Goal: Task Accomplishment & Management: Manage account settings

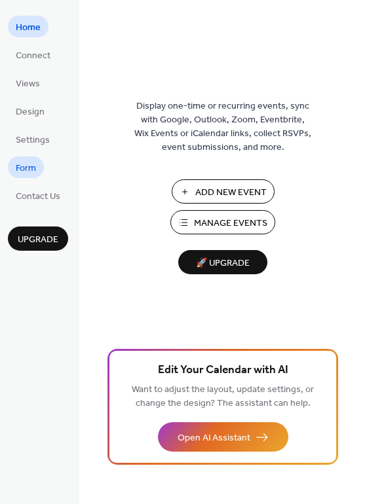
click at [20, 165] on span "Form" at bounding box center [26, 169] width 20 height 14
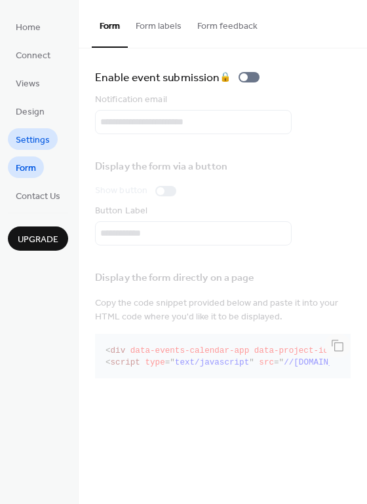
click at [41, 134] on span "Settings" at bounding box center [33, 141] width 34 height 14
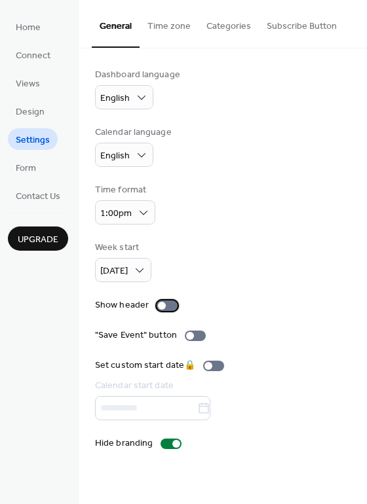
click at [164, 301] on div at bounding box center [167, 306] width 21 height 10
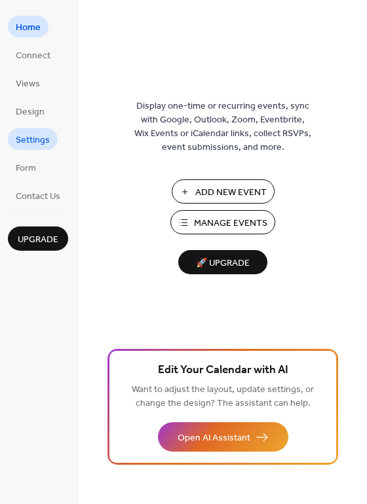
click at [46, 141] on span "Settings" at bounding box center [33, 141] width 34 height 14
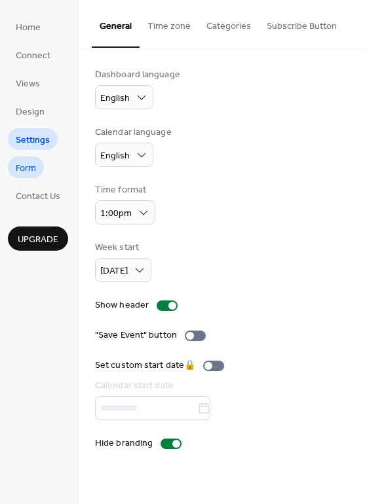
click at [31, 168] on span "Form" at bounding box center [26, 169] width 20 height 14
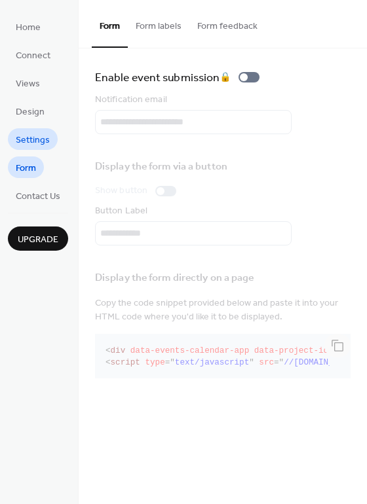
click at [35, 136] on span "Settings" at bounding box center [33, 141] width 34 height 14
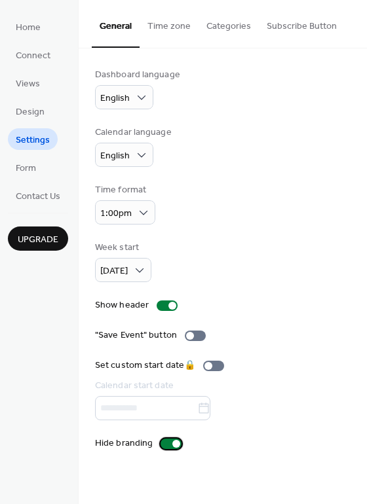
click at [170, 446] on div at bounding box center [170, 444] width 21 height 10
click at [219, 34] on button "Categories" at bounding box center [228, 23] width 60 height 47
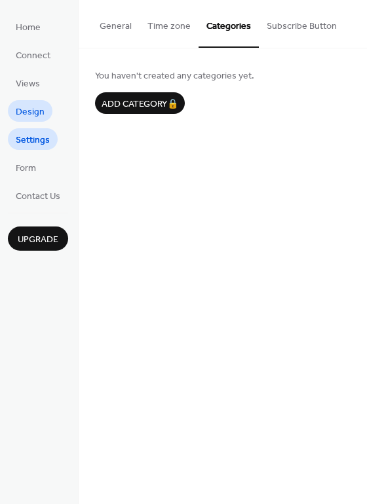
click at [31, 114] on span "Design" at bounding box center [30, 112] width 29 height 14
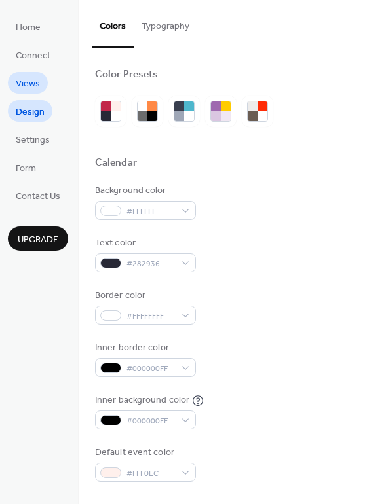
click at [15, 92] on link "Views" at bounding box center [28, 83] width 40 height 22
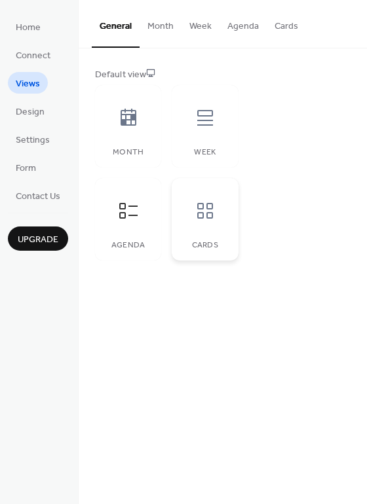
click at [210, 220] on icon at bounding box center [205, 210] width 21 height 21
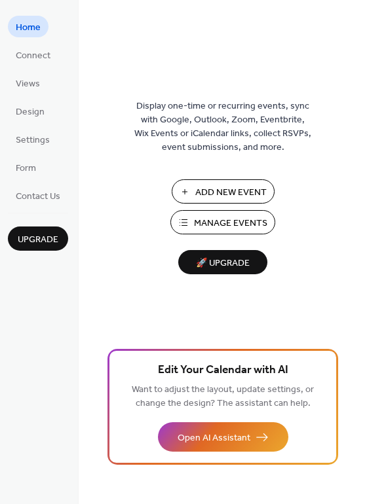
click at [217, 219] on span "Manage Events" at bounding box center [230, 224] width 73 height 14
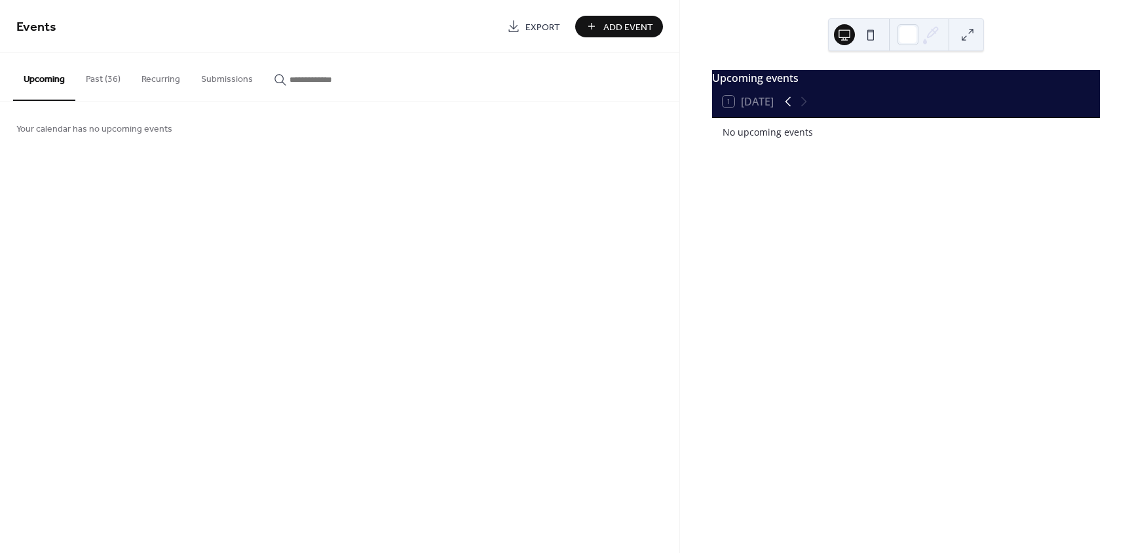
click at [791, 107] on icon at bounding box center [788, 102] width 6 height 10
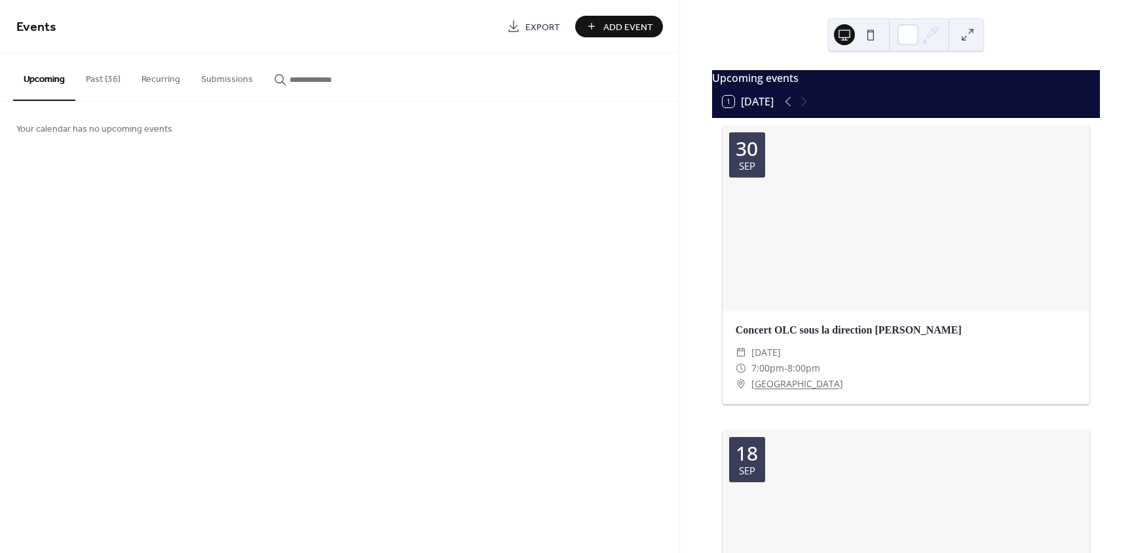
drag, startPoint x: 718, startPoint y: 131, endPoint x: 780, endPoint y: 233, distance: 119.6
drag, startPoint x: 741, startPoint y: 156, endPoint x: 739, endPoint y: 178, distance: 21.7
click at [739, 178] on div "30 Sep" at bounding box center [747, 154] width 36 height 45
click at [792, 367] on span "8:00pm" at bounding box center [803, 368] width 33 height 16
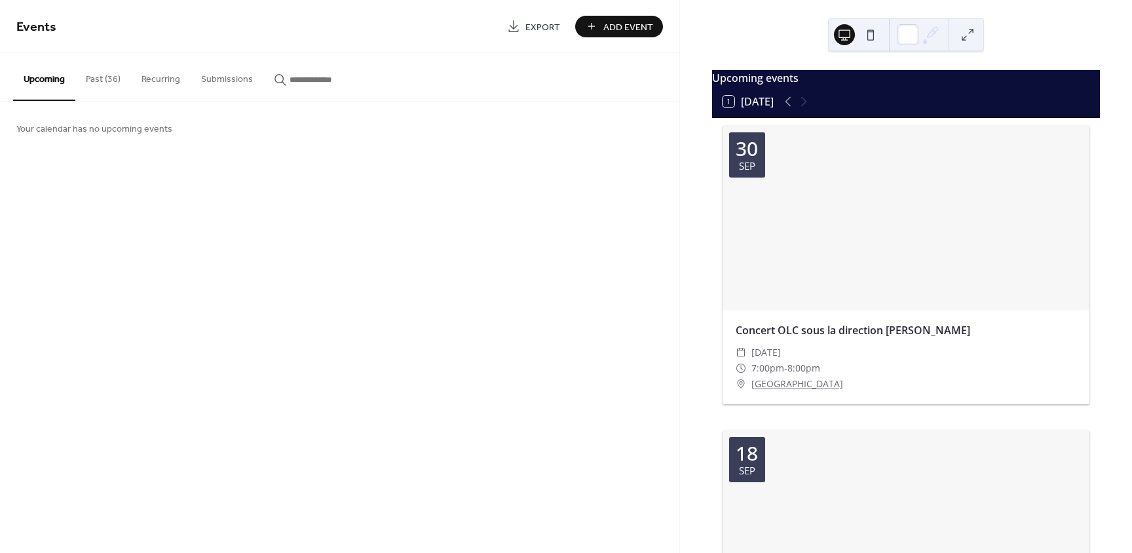
click at [952, 384] on div "​ Conservatoire National de París" at bounding box center [906, 384] width 341 height 16
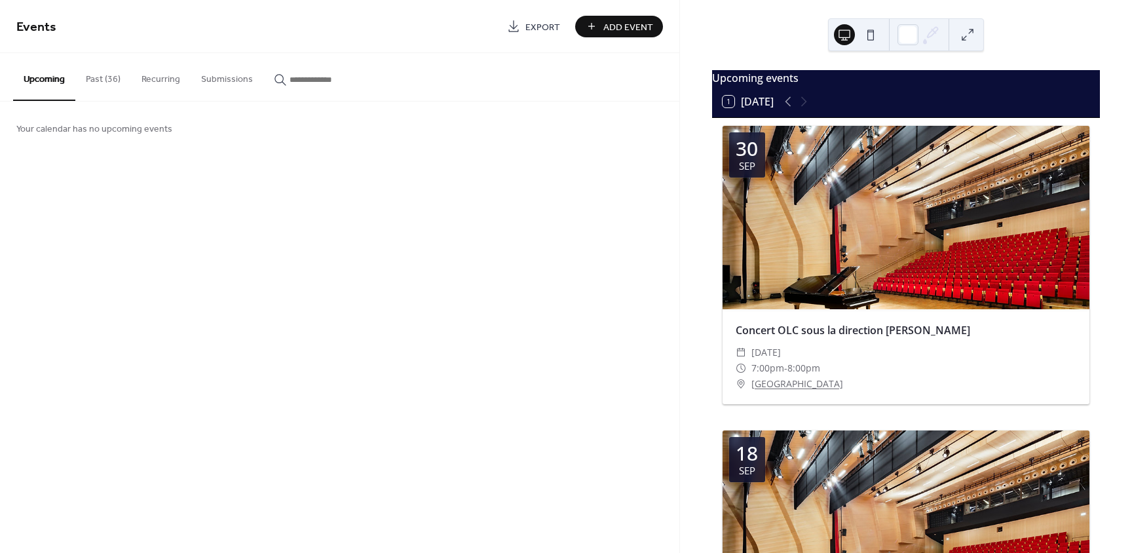
click at [550, 28] on span "Export" at bounding box center [542, 27] width 35 height 14
click at [255, 126] on div "Your calendar has no upcoming events" at bounding box center [339, 128] width 679 height 53
click at [291, 84] on input "button" at bounding box center [329, 80] width 79 height 14
click at [42, 76] on button "Upcoming" at bounding box center [44, 76] width 62 height 47
click at [102, 81] on button "Past (36)" at bounding box center [103, 76] width 56 height 47
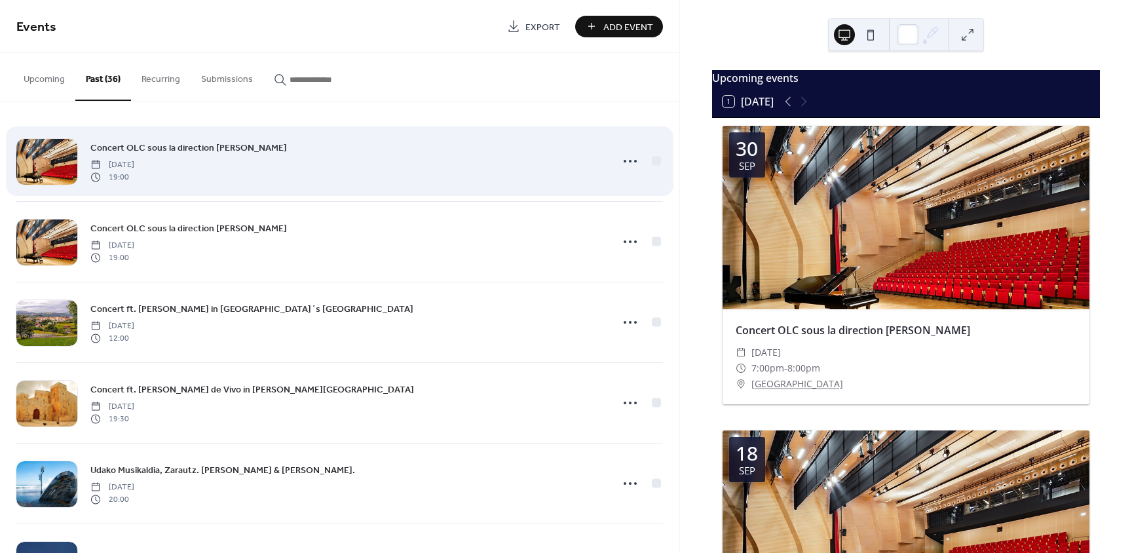
drag, startPoint x: 102, startPoint y: 81, endPoint x: 483, endPoint y: 146, distance: 386.8
click at [483, 146] on div "Concert OLC sous la direction Simon Proust Tuesday, September 30, 2025 19:00" at bounding box center [346, 161] width 513 height 42
click at [627, 157] on icon at bounding box center [630, 161] width 21 height 21
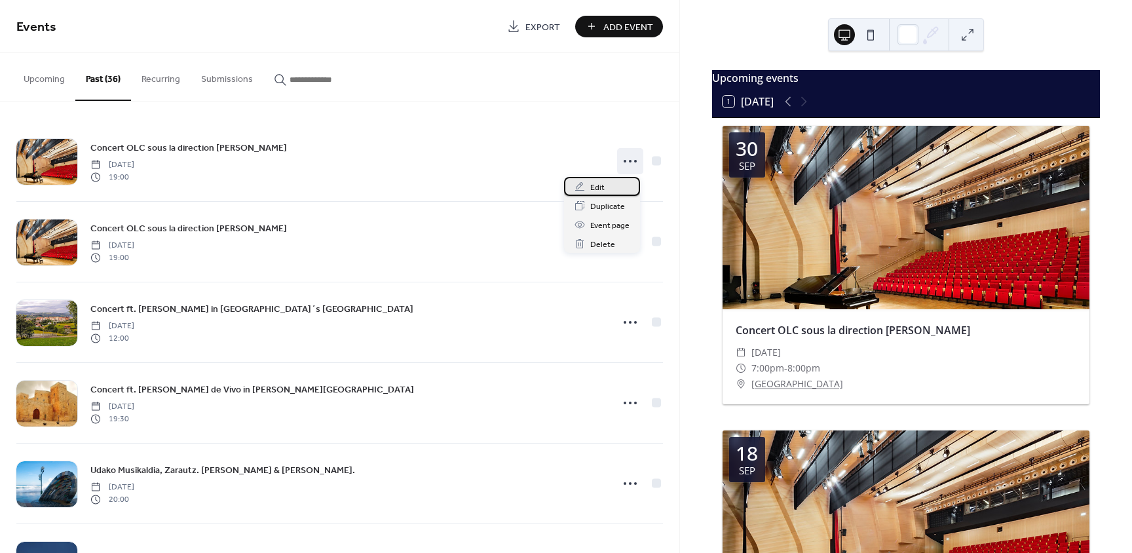
click at [590, 185] on div "Edit" at bounding box center [602, 186] width 76 height 19
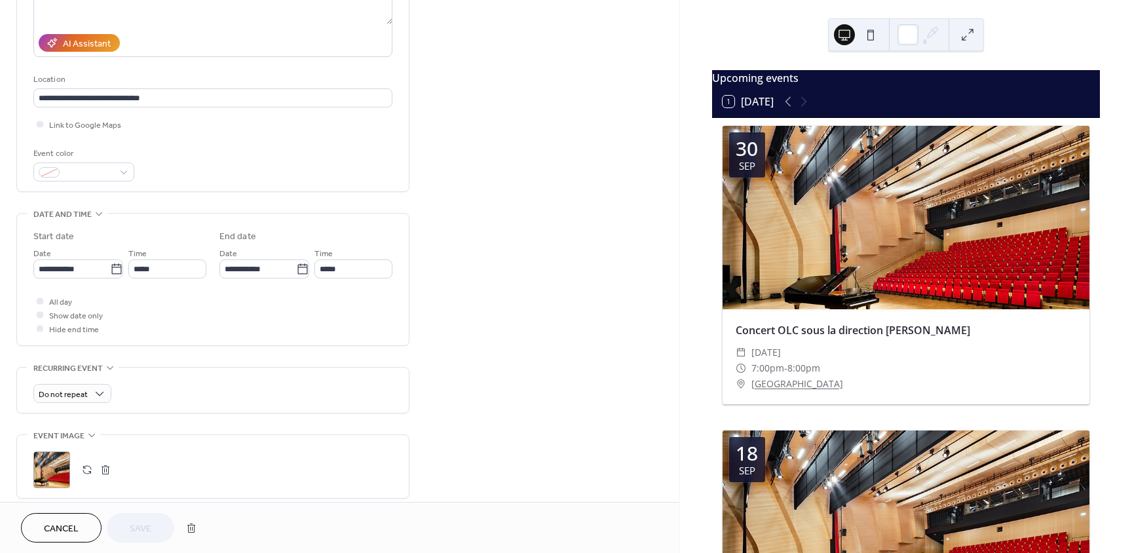
scroll to position [176, 0]
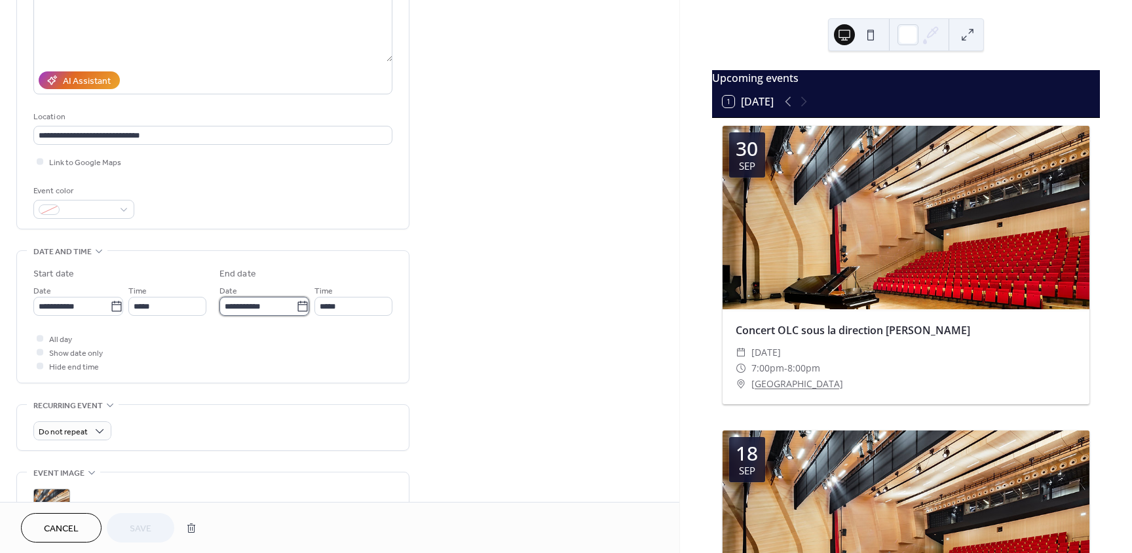
click at [269, 308] on input "**********" at bounding box center [257, 306] width 77 height 19
drag, startPoint x: 276, startPoint y: 305, endPoint x: 183, endPoint y: 307, distance: 92.4
click at [183, 307] on div "**********" at bounding box center [212, 291] width 359 height 48
click at [188, 354] on div "All day Show date only Hide end time" at bounding box center [212, 351] width 359 height 41
type input "**********"
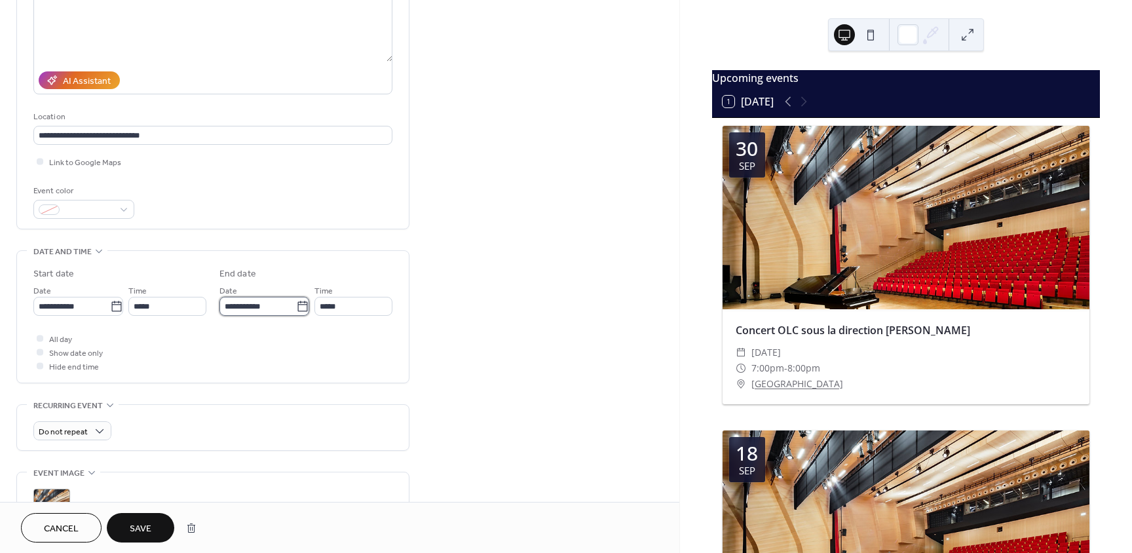
click at [264, 303] on input "**********" at bounding box center [257, 306] width 77 height 19
click at [99, 309] on input "**********" at bounding box center [71, 306] width 77 height 19
click at [117, 305] on icon at bounding box center [116, 306] width 10 height 10
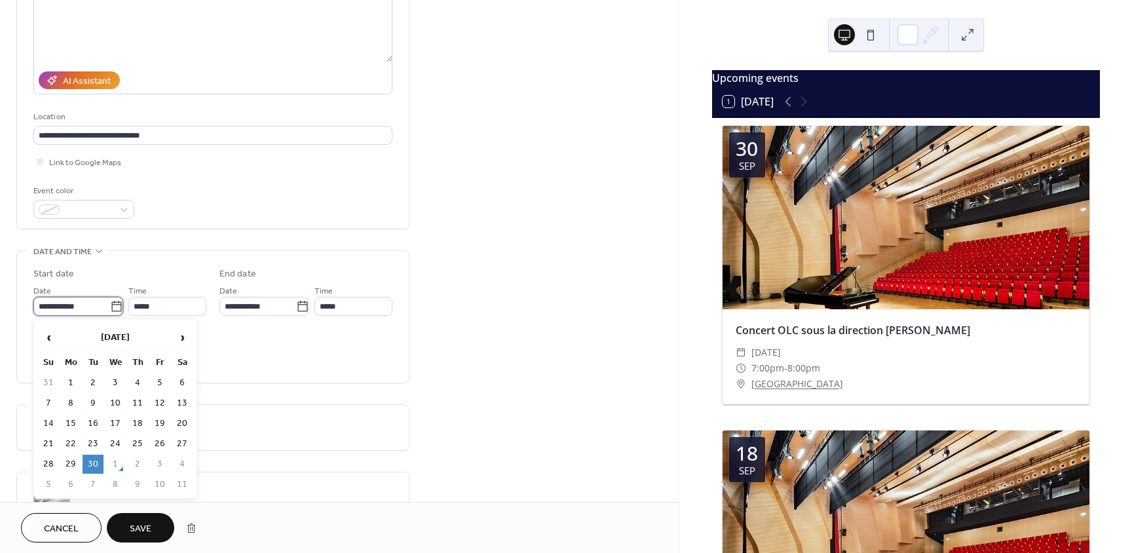
click at [110, 305] on input "**********" at bounding box center [71, 306] width 77 height 19
click at [117, 330] on th "September 2025" at bounding box center [115, 338] width 110 height 28
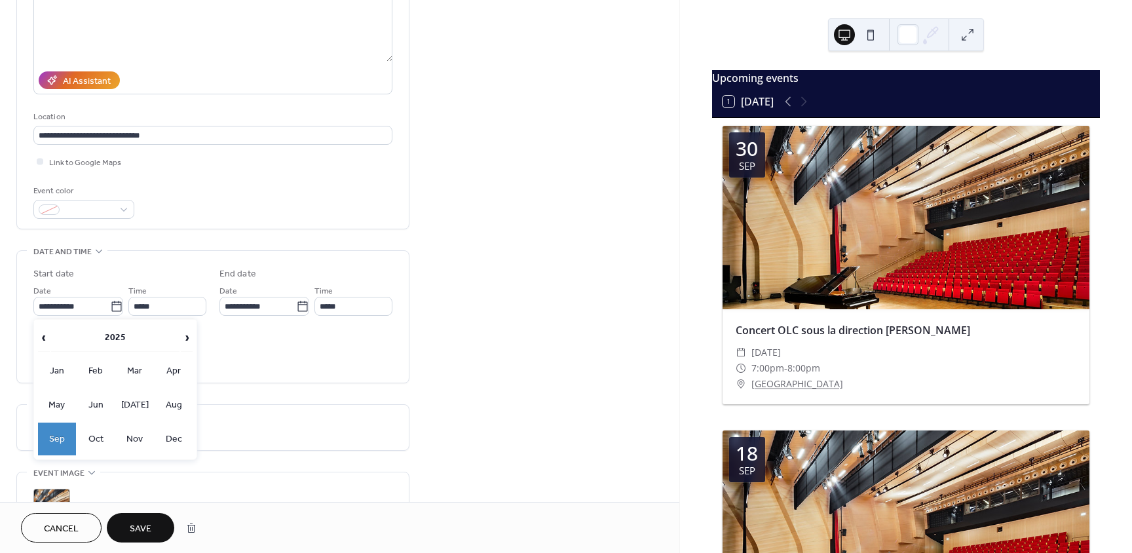
click at [117, 330] on th "2025" at bounding box center [115, 338] width 129 height 28
click at [259, 364] on div "All day Show date only Hide end time" at bounding box center [212, 351] width 359 height 41
click at [116, 307] on icon at bounding box center [116, 306] width 13 height 13
click at [110, 307] on input "**********" at bounding box center [71, 306] width 77 height 19
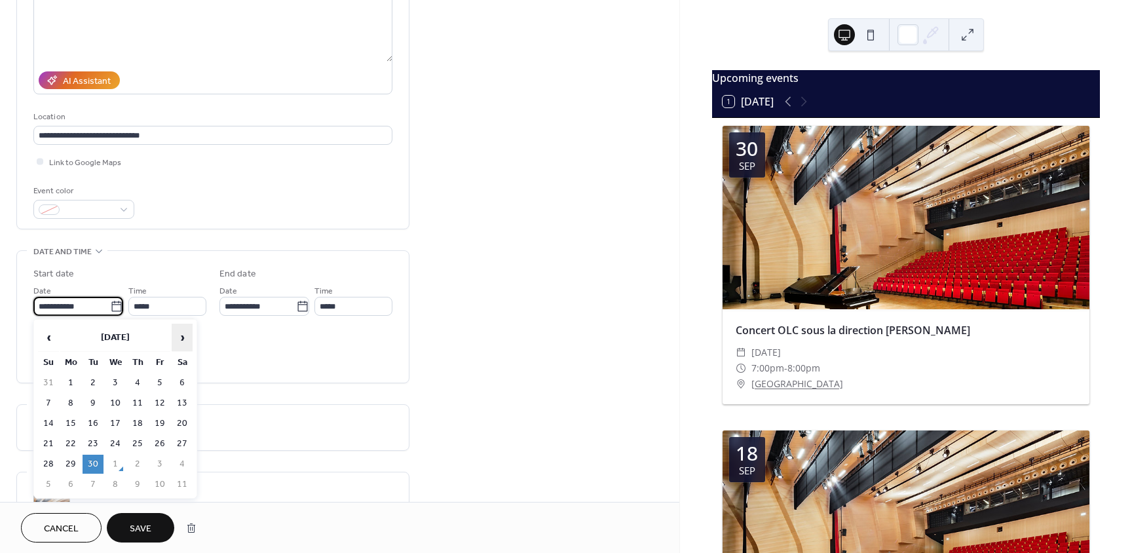
click at [179, 336] on span "›" at bounding box center [182, 337] width 20 height 26
click at [109, 333] on th "October 2025" at bounding box center [115, 338] width 110 height 28
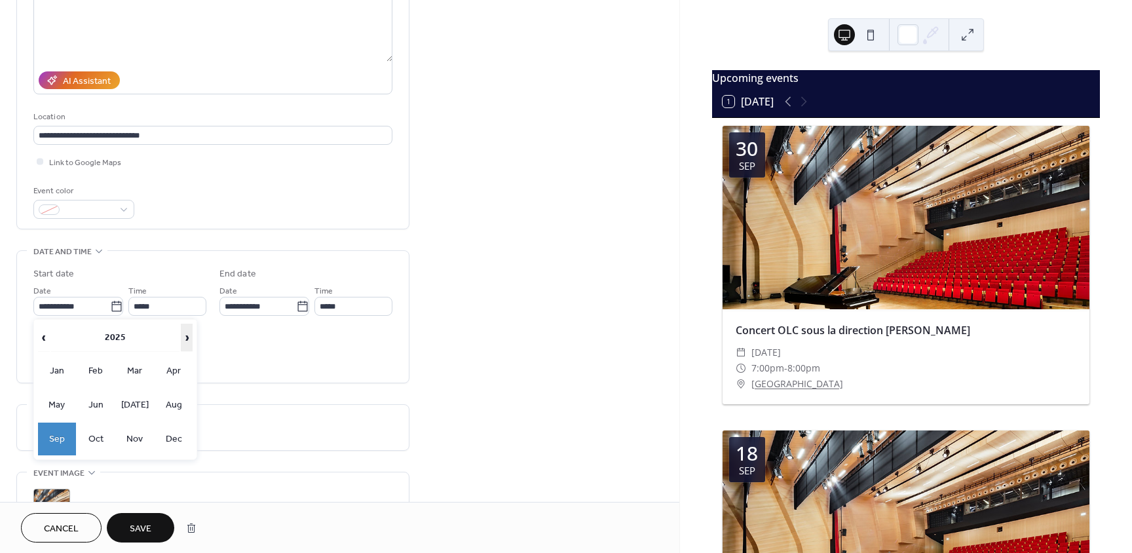
click at [181, 339] on span "›" at bounding box center [186, 337] width 10 height 26
click at [46, 436] on td "Sep" at bounding box center [57, 439] width 38 height 33
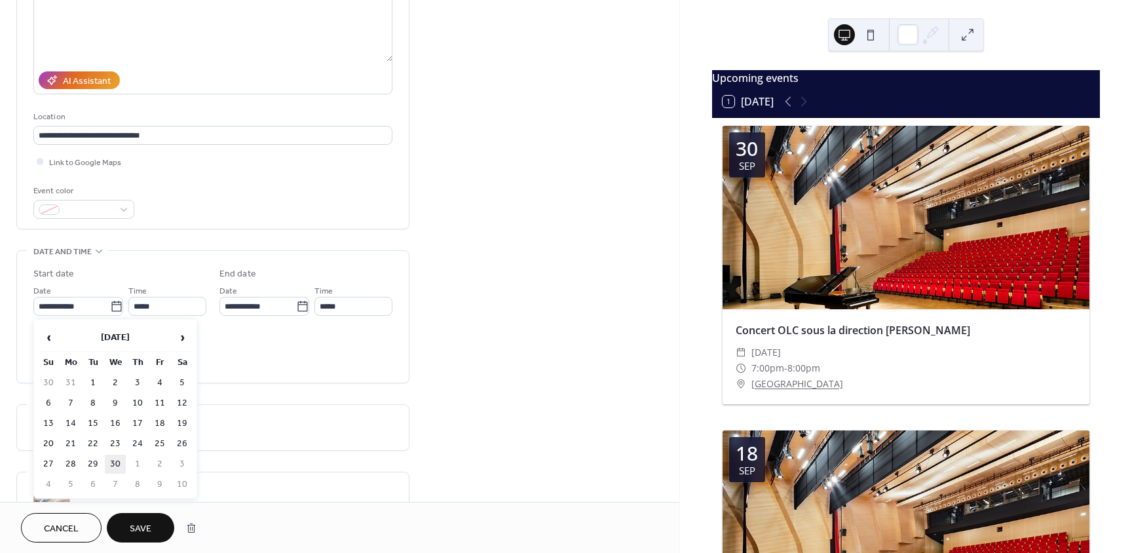
click at [120, 459] on td "30" at bounding box center [115, 464] width 21 height 19
type input "**********"
click at [145, 528] on span "Save" at bounding box center [141, 529] width 22 height 14
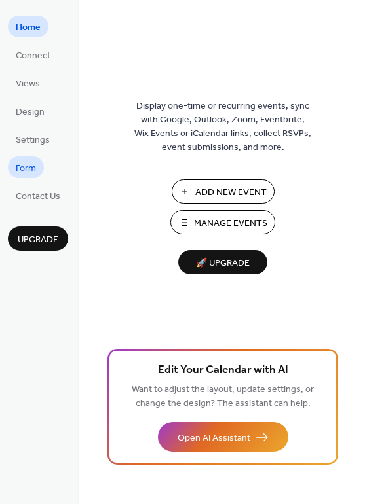
click at [23, 171] on span "Form" at bounding box center [26, 169] width 20 height 14
click at [31, 162] on span "Form" at bounding box center [26, 169] width 20 height 14
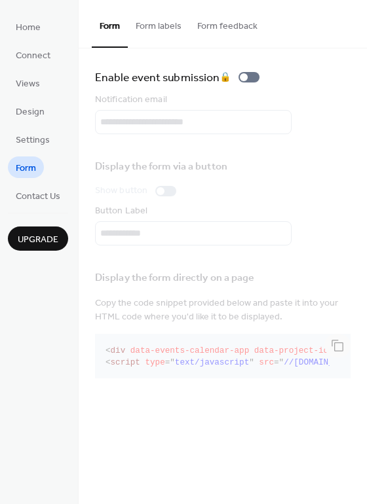
click at [207, 28] on button "Form feedback" at bounding box center [227, 23] width 76 height 47
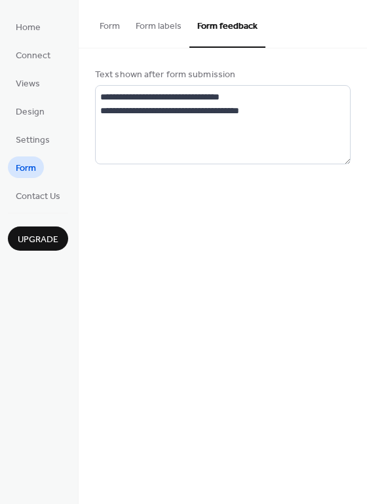
click at [173, 29] on button "Form labels" at bounding box center [159, 23] width 62 height 47
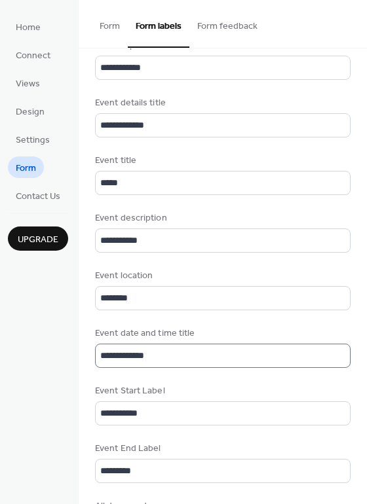
scroll to position [262, 0]
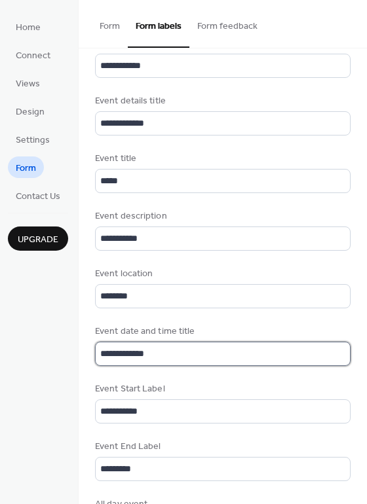
click at [132, 356] on input "**********" at bounding box center [222, 354] width 255 height 24
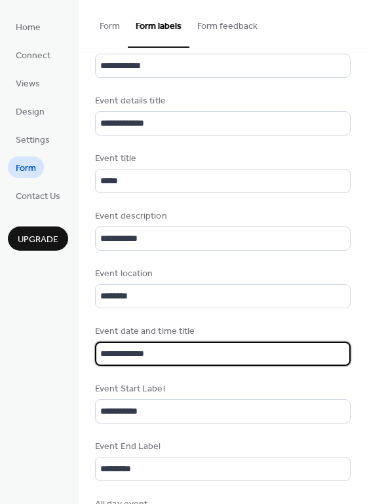
drag, startPoint x: 178, startPoint y: 352, endPoint x: -5, endPoint y: 350, distance: 182.8
click at [0, 350] on html "**********" at bounding box center [183, 252] width 367 height 504
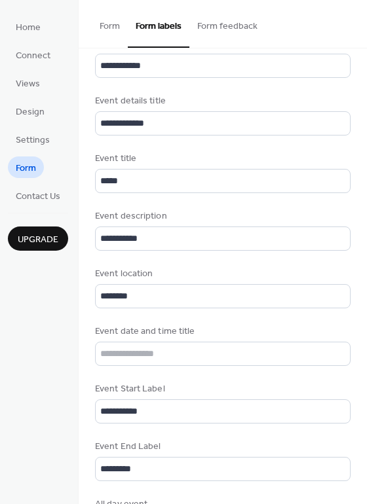
click at [78, 351] on div "Home Connect Views Design Settings Form Contact Us Upgrade" at bounding box center [39, 252] width 79 height 504
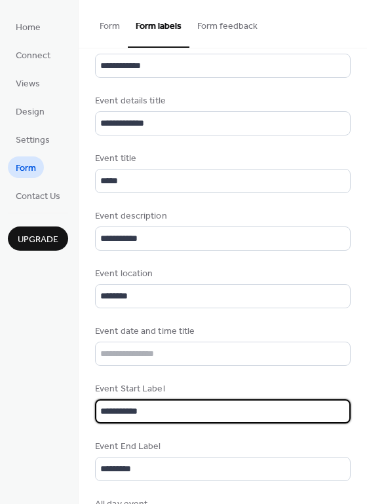
drag, startPoint x: 149, startPoint y: 405, endPoint x: -41, endPoint y: 409, distance: 190.0
click at [0, 409] on html "**********" at bounding box center [183, 252] width 367 height 504
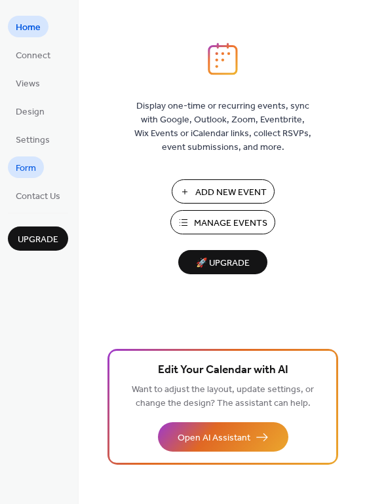
click at [9, 164] on link "Form" at bounding box center [26, 168] width 36 height 22
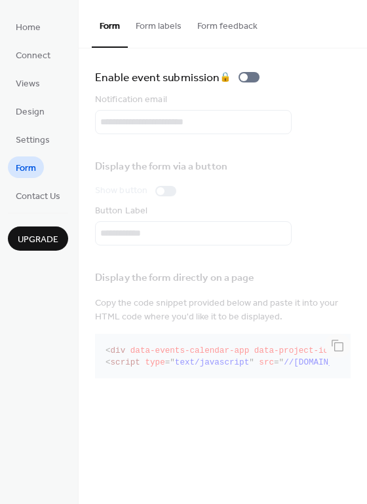
click at [130, 39] on button "Form labels" at bounding box center [159, 23] width 62 height 47
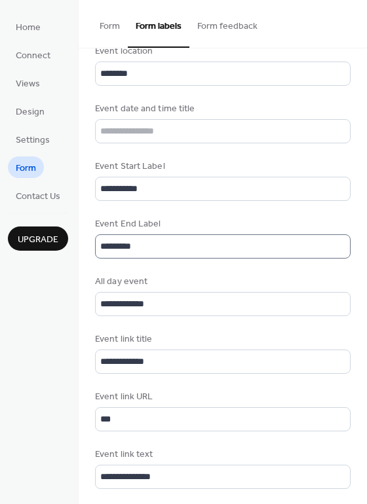
scroll to position [481, 0]
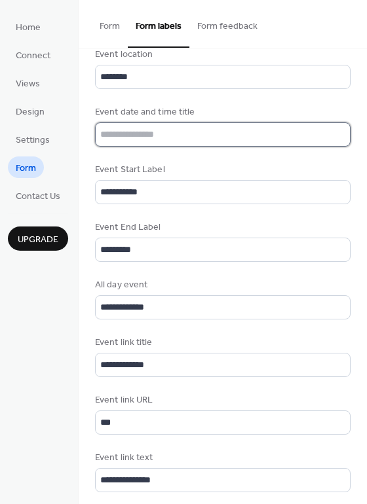
click at [146, 141] on input "text" at bounding box center [222, 134] width 255 height 24
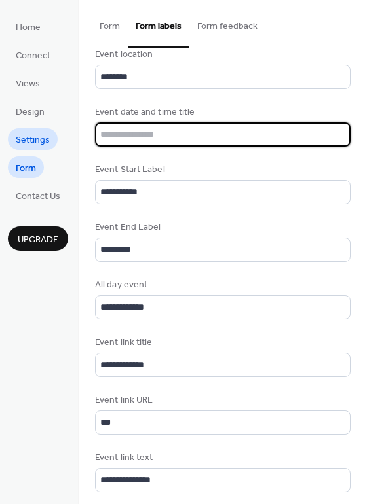
click at [48, 141] on span "Settings" at bounding box center [33, 141] width 34 height 14
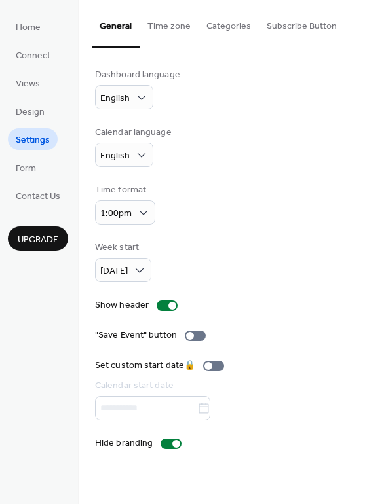
click at [171, 26] on button "Time zone" at bounding box center [169, 23] width 59 height 47
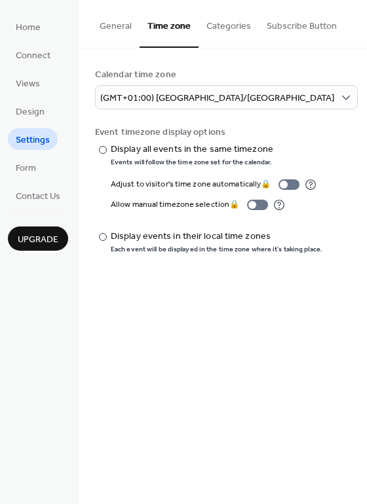
click at [240, 37] on button "Categories" at bounding box center [228, 23] width 60 height 47
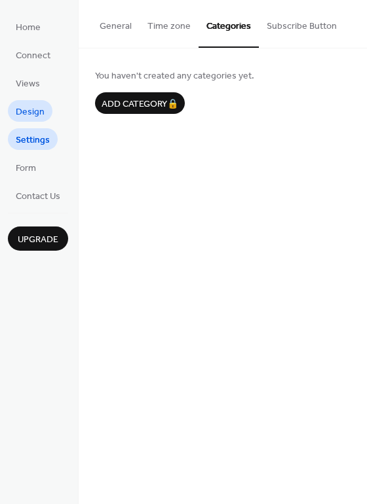
click at [31, 112] on span "Design" at bounding box center [30, 112] width 29 height 14
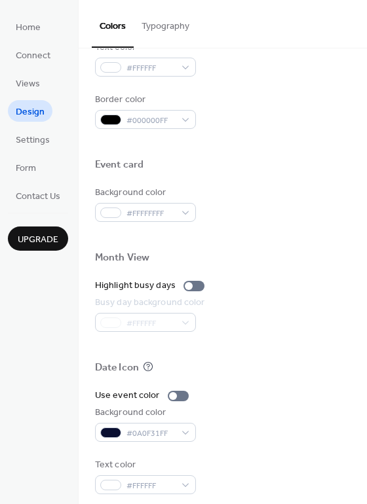
scroll to position [561, 0]
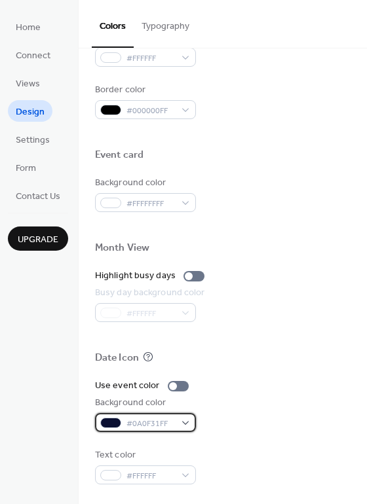
click at [136, 430] on span "#0A0F31FF" at bounding box center [150, 424] width 48 height 14
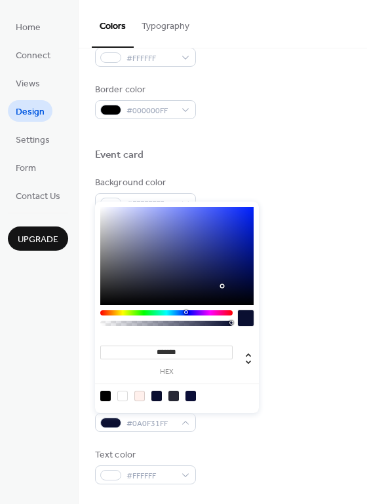
click at [124, 395] on div at bounding box center [122, 396] width 10 height 10
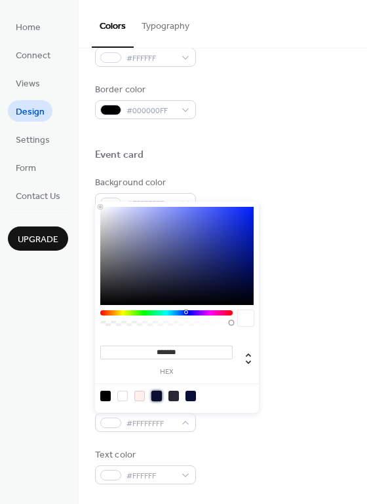
click at [156, 398] on div at bounding box center [156, 396] width 10 height 10
type input "*******"
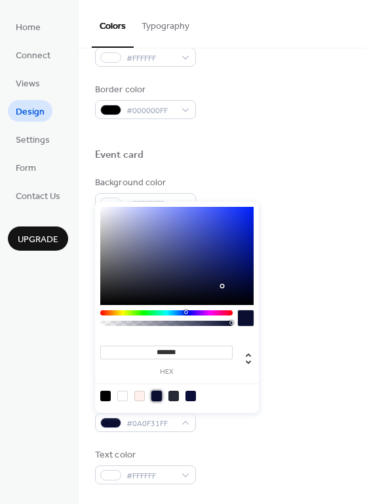
click at [206, 425] on div "Background color #0A0F31FF" at bounding box center [222, 414] width 255 height 36
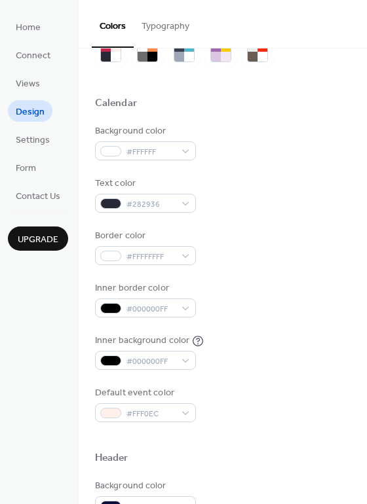
scroll to position [37, 0]
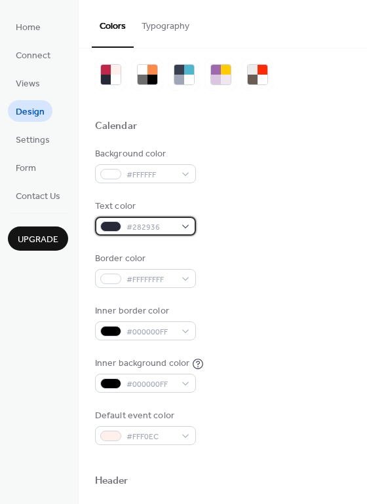
click at [111, 225] on div at bounding box center [110, 226] width 21 height 10
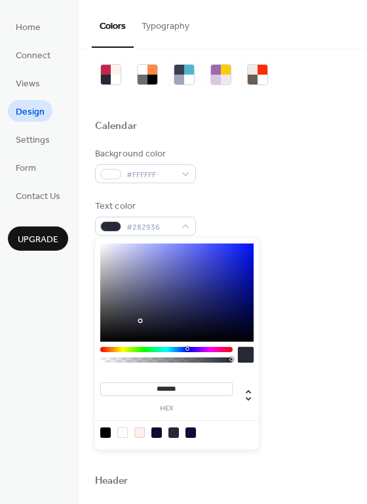
click at [126, 436] on div at bounding box center [122, 433] width 10 height 10
type input "*******"
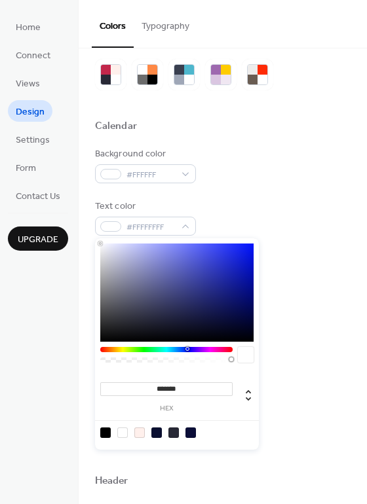
click at [308, 397] on div "Background color #FFFFFF Text color #FFFFFFFF Border color #FFFFFFFF Inner bord…" at bounding box center [222, 296] width 255 height 298
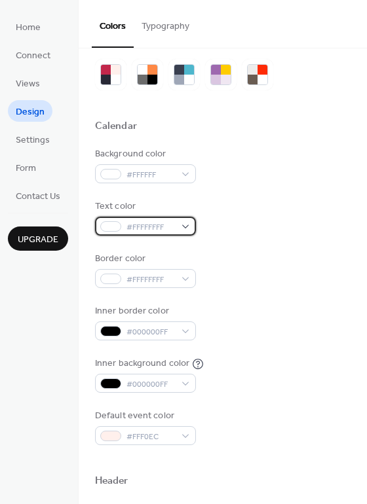
click at [141, 225] on span "#FFFFFFFF" at bounding box center [150, 228] width 48 height 14
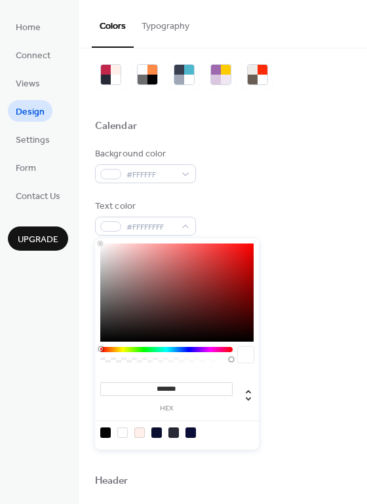
click at [108, 432] on div at bounding box center [105, 433] width 10 height 10
type input "*******"
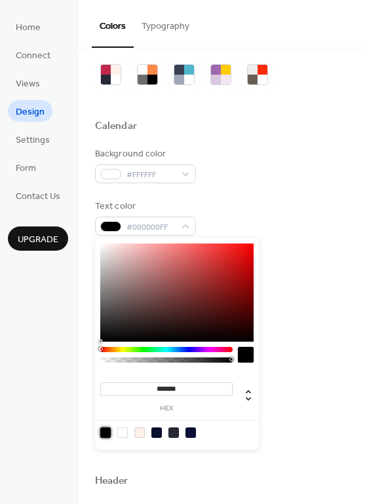
click at [298, 328] on div "Inner border color #000000FF" at bounding box center [222, 323] width 255 height 36
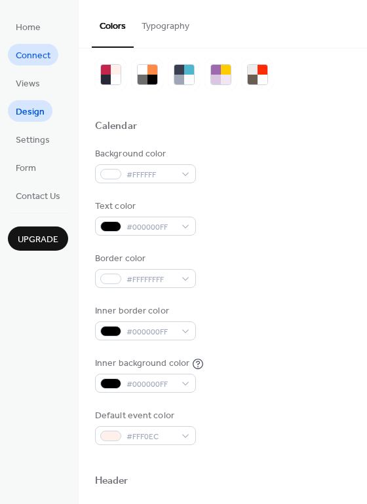
click at [33, 54] on span "Connect" at bounding box center [33, 56] width 35 height 14
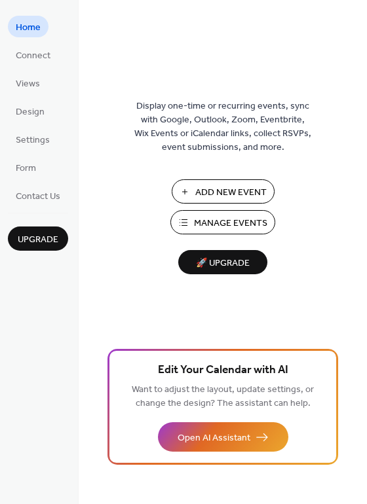
click at [211, 221] on span "Manage Events" at bounding box center [230, 224] width 73 height 14
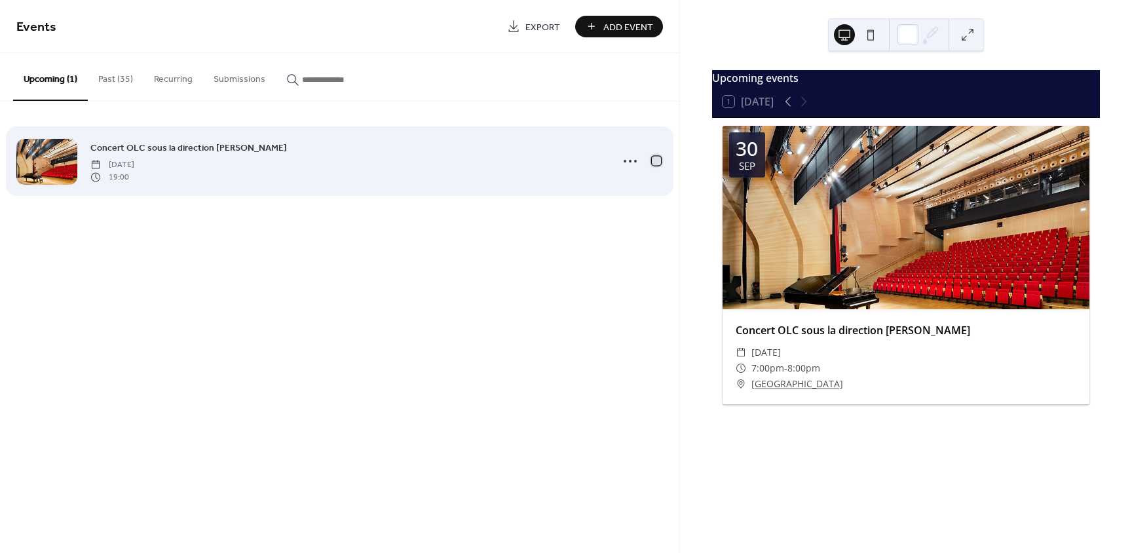
click at [659, 162] on div at bounding box center [656, 160] width 9 height 9
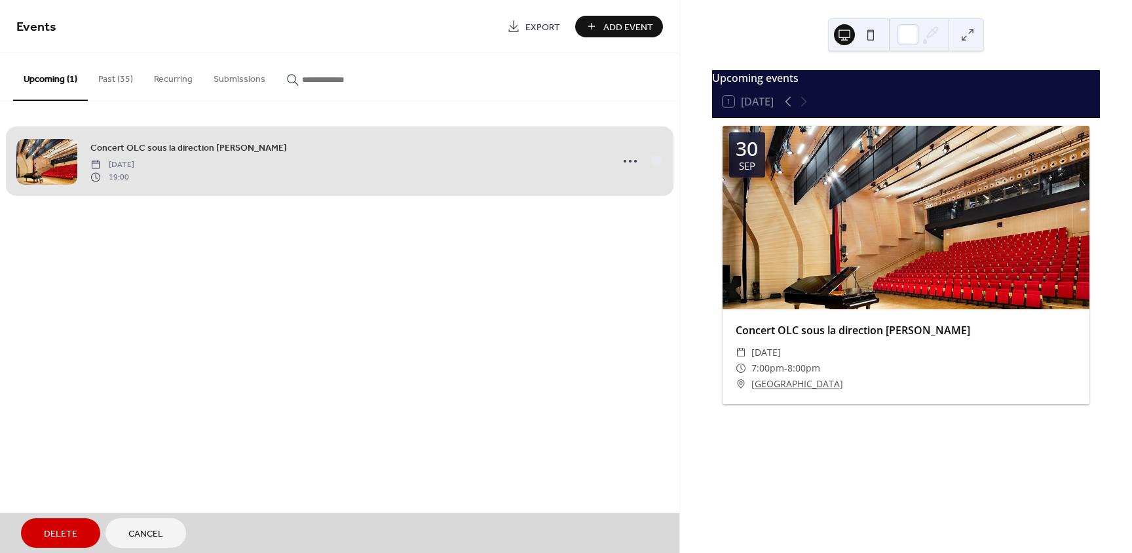
click at [630, 160] on div "Concert OLC sous la direction Simon Proust Wednesday, September 30, 2026 19:00" at bounding box center [339, 161] width 647 height 80
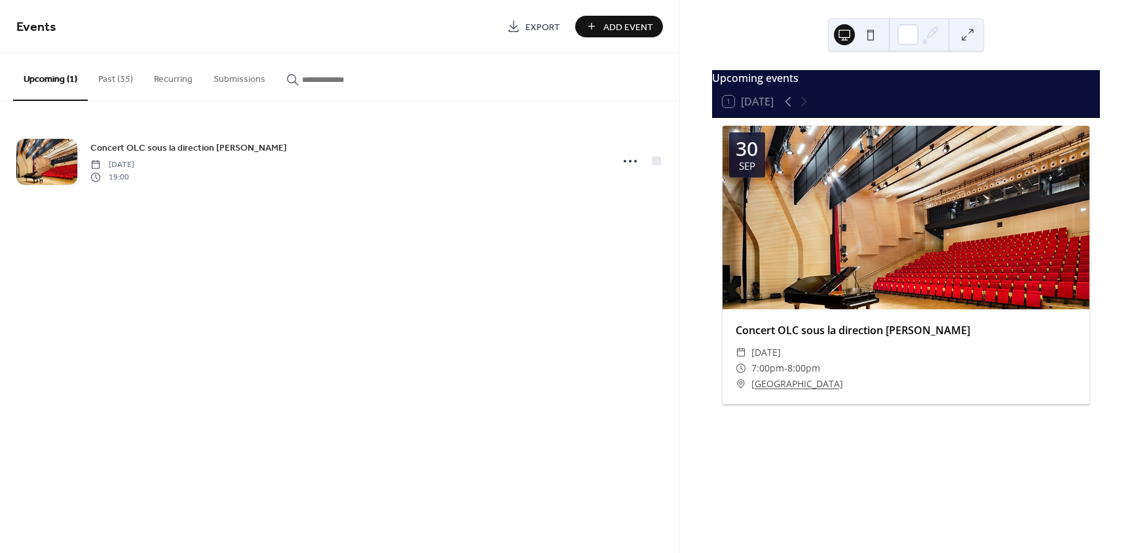
click at [630, 160] on circle at bounding box center [630, 161] width 3 height 3
click at [616, 225] on span "Event page" at bounding box center [613, 226] width 39 height 14
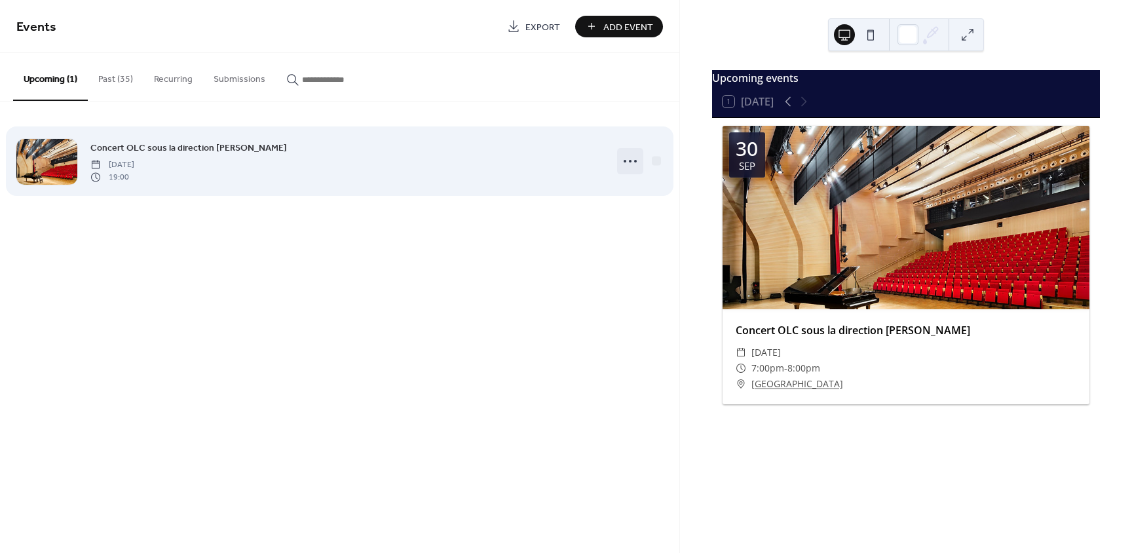
click at [624, 164] on icon at bounding box center [630, 161] width 21 height 21
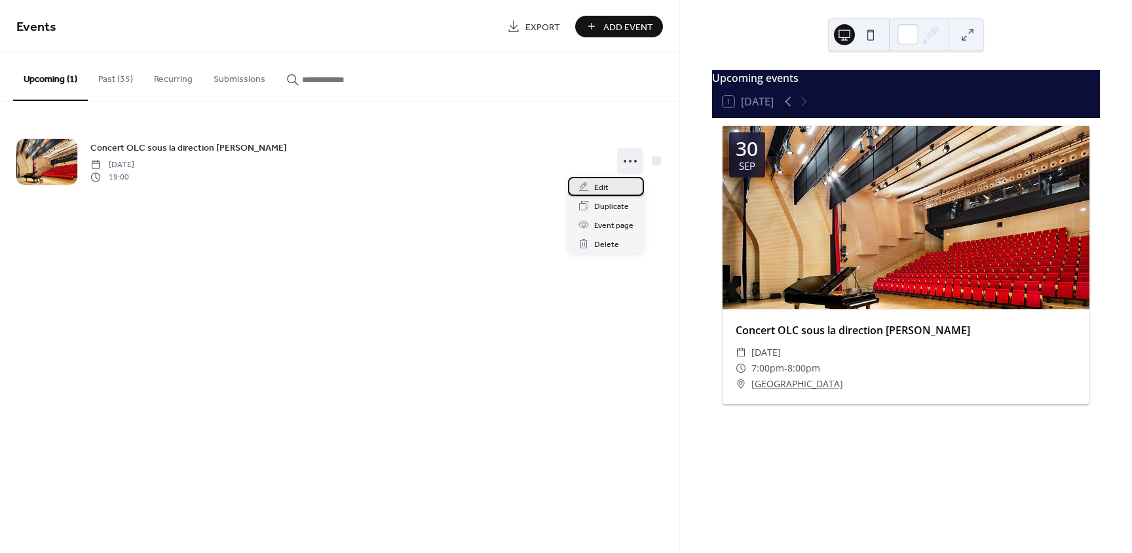
click at [595, 187] on span "Edit" at bounding box center [601, 188] width 14 height 14
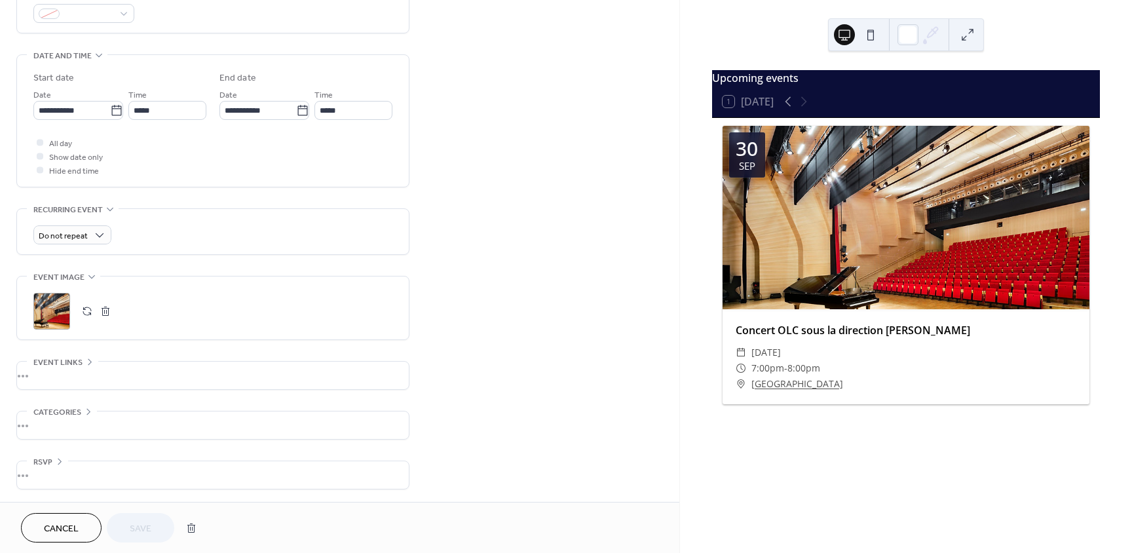
scroll to position [373, 0]
click at [49, 56] on span "Date and time" at bounding box center [62, 55] width 58 height 14
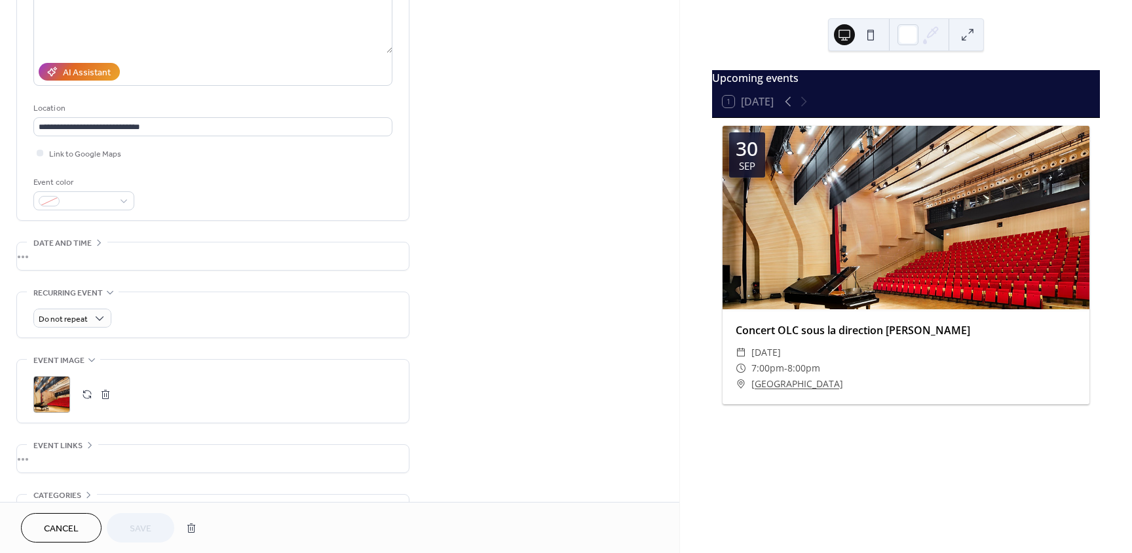
scroll to position [197, 0]
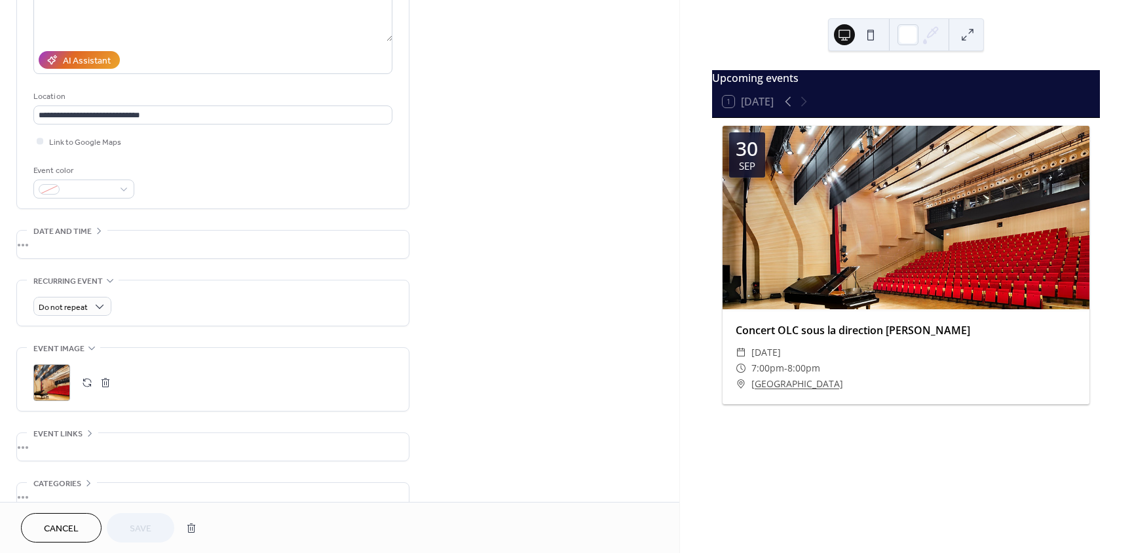
click at [62, 226] on span "Date and time" at bounding box center [62, 232] width 58 height 14
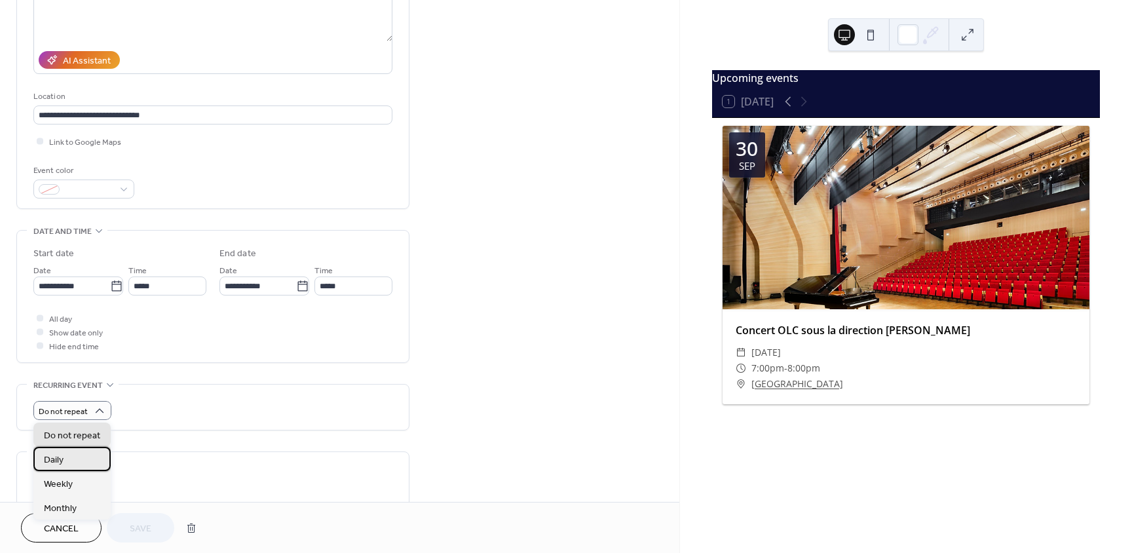
click at [71, 463] on div "Daily" at bounding box center [71, 459] width 77 height 24
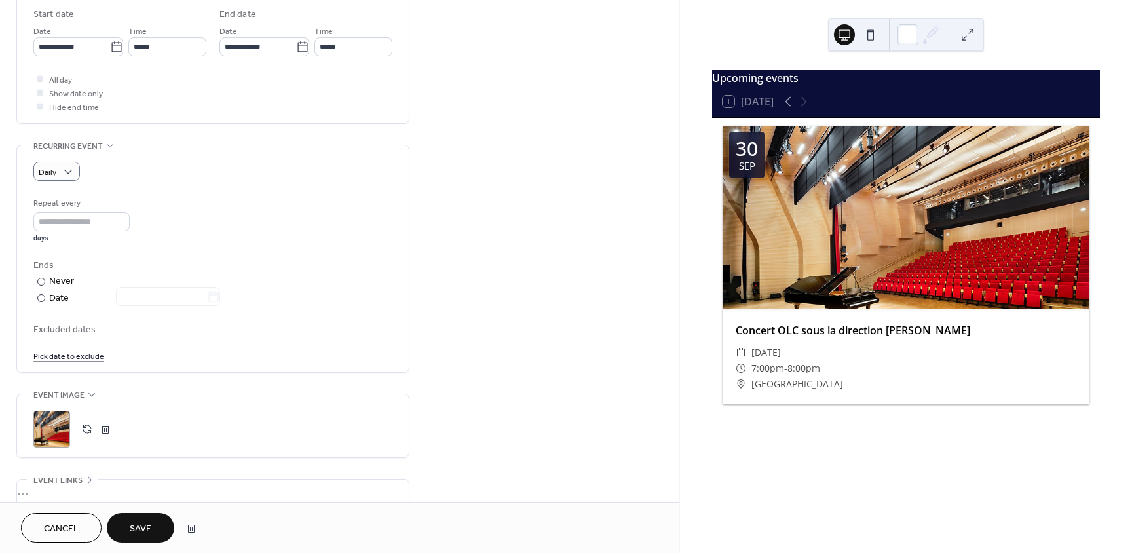
scroll to position [459, 0]
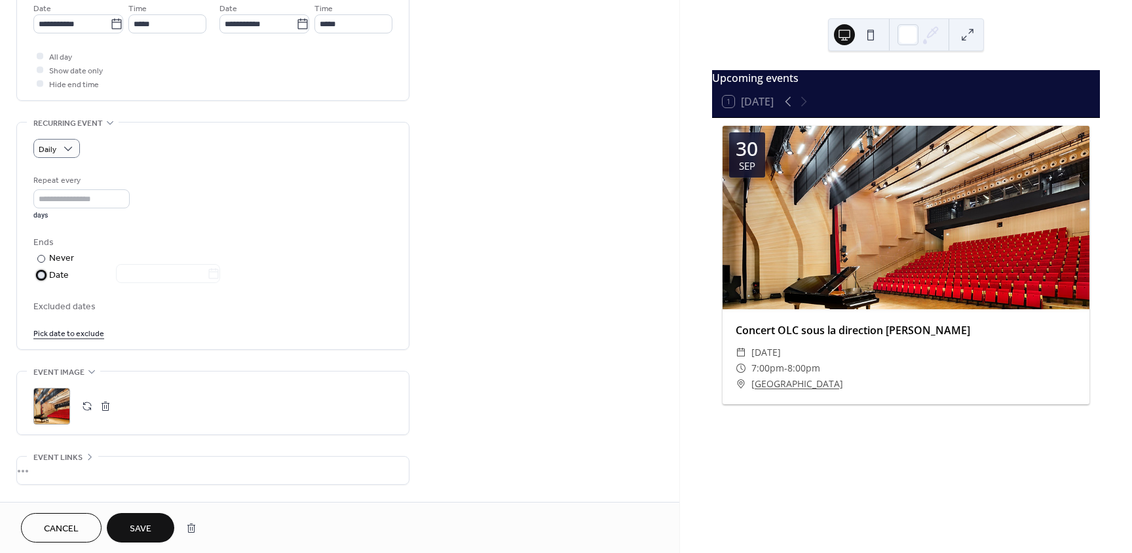
click at [53, 274] on div "Date" at bounding box center [134, 275] width 171 height 15
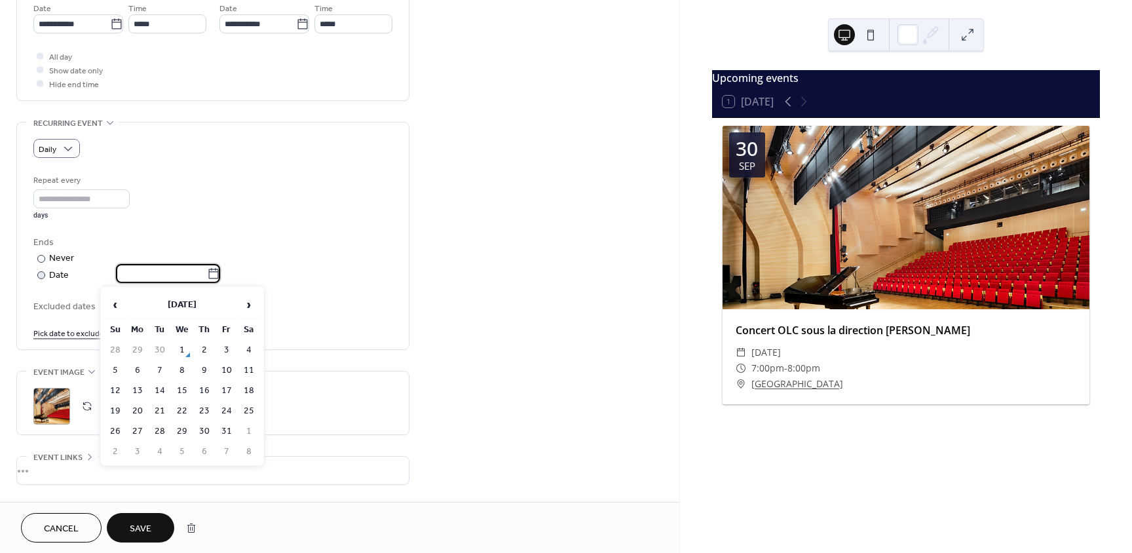
click at [141, 274] on input "text" at bounding box center [161, 273] width 91 height 19
click at [251, 303] on span "›" at bounding box center [249, 304] width 20 height 26
click at [245, 430] on td "29" at bounding box center [248, 431] width 21 height 19
type input "**********"
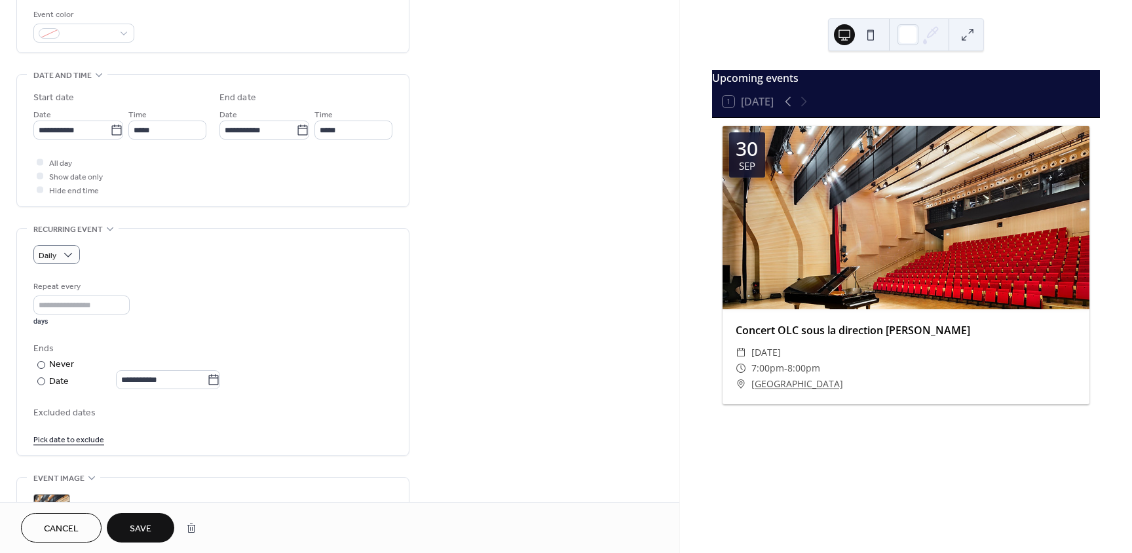
scroll to position [328, 0]
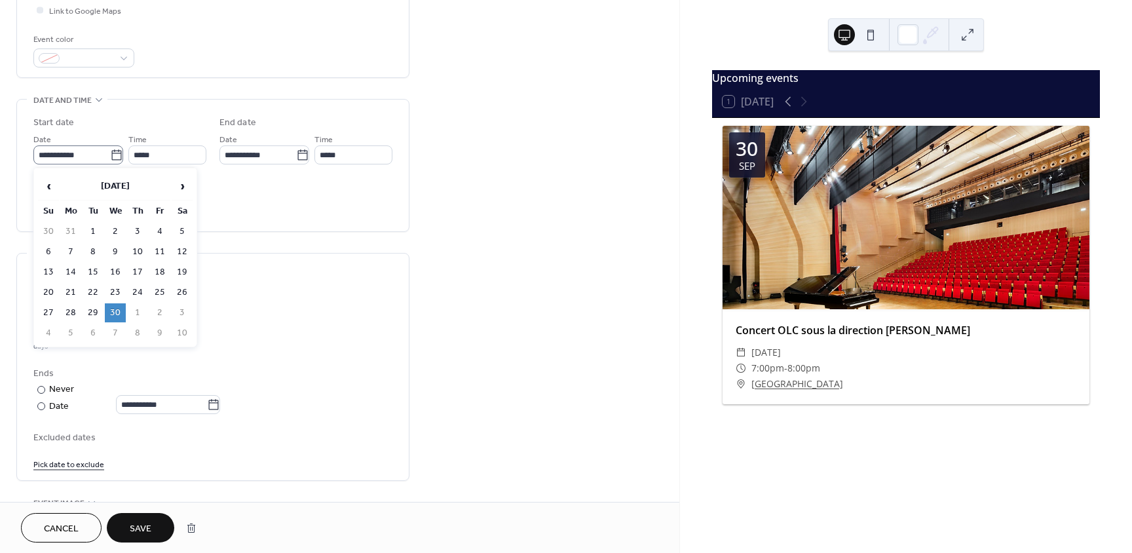
click at [110, 151] on icon at bounding box center [116, 155] width 13 height 13
click at [110, 151] on input "**********" at bounding box center [71, 154] width 77 height 19
click at [105, 186] on th "September 2026" at bounding box center [115, 186] width 110 height 28
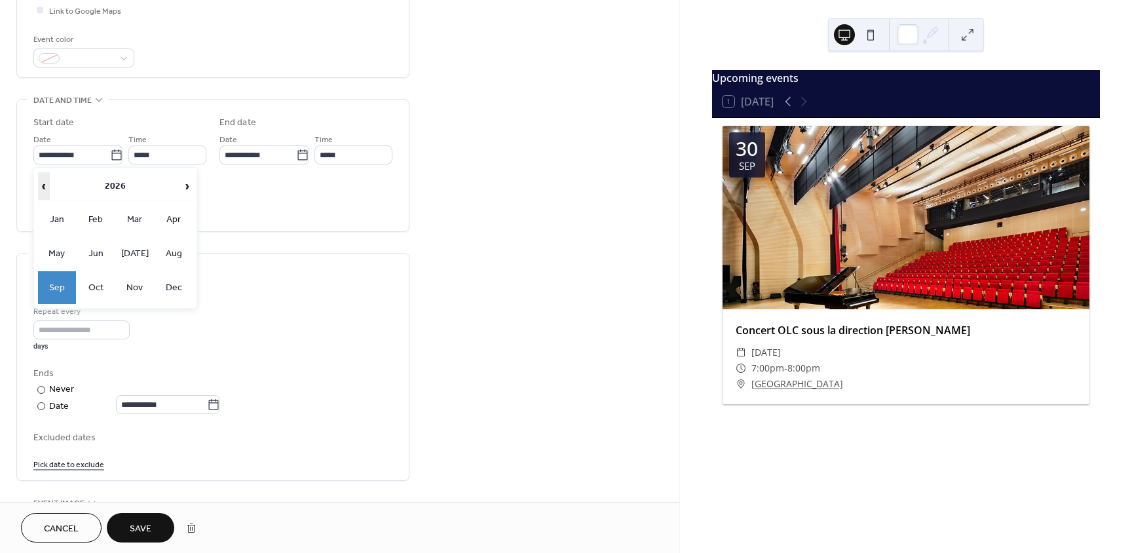
click at [45, 183] on span "‹" at bounding box center [44, 186] width 10 height 26
click at [68, 283] on td "Sep" at bounding box center [57, 287] width 38 height 33
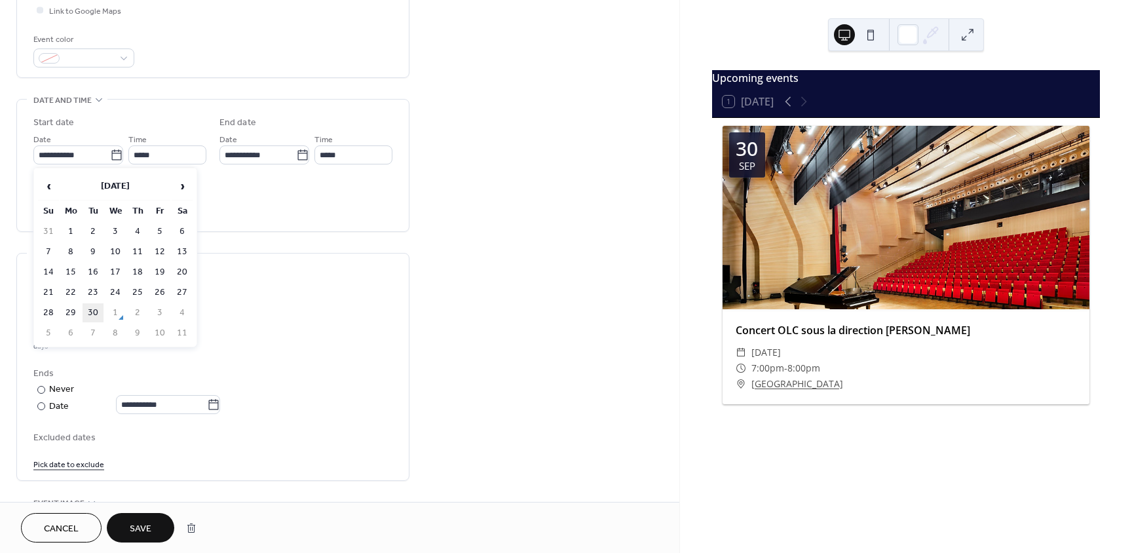
click at [94, 310] on td "30" at bounding box center [93, 312] width 21 height 19
type input "**********"
click at [150, 525] on span "Save" at bounding box center [141, 529] width 22 height 14
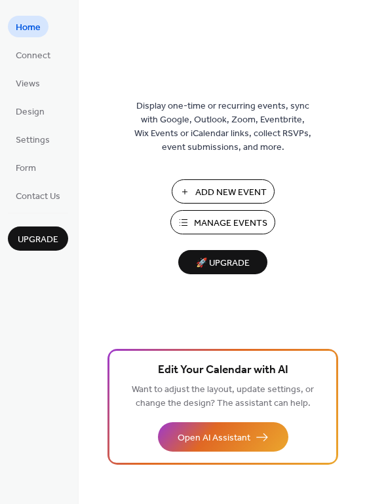
click at [185, 225] on button "Manage Events" at bounding box center [222, 222] width 105 height 24
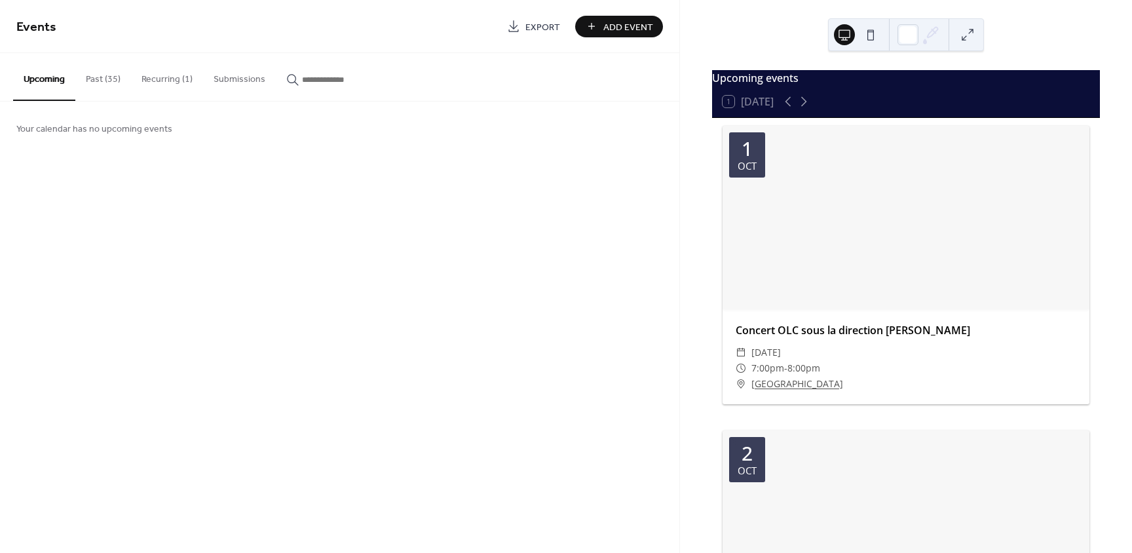
click at [102, 84] on button "Past (35)" at bounding box center [103, 76] width 56 height 47
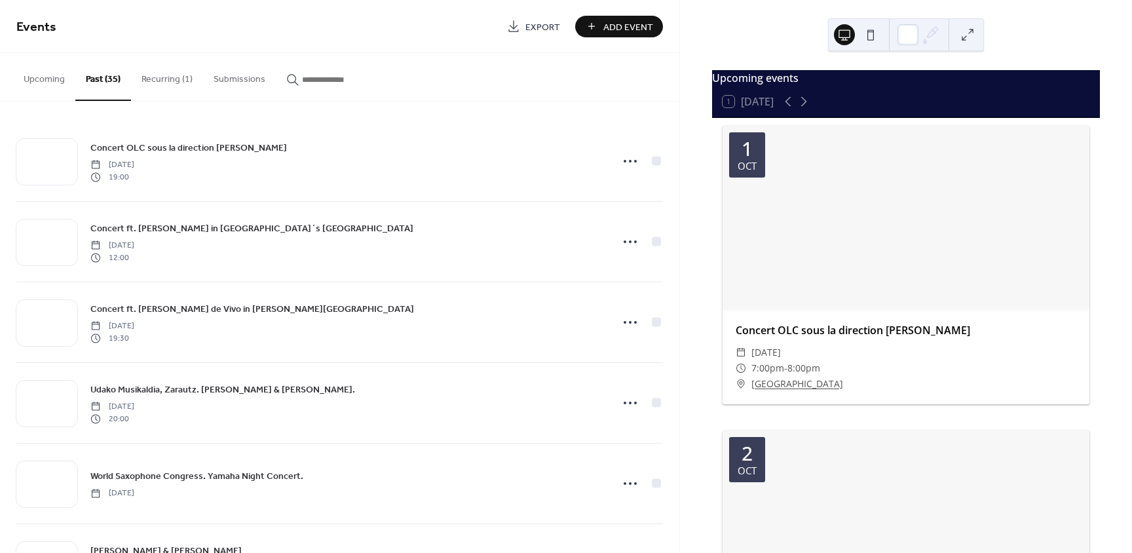
click at [170, 79] on button "Recurring (1)" at bounding box center [167, 76] width 72 height 47
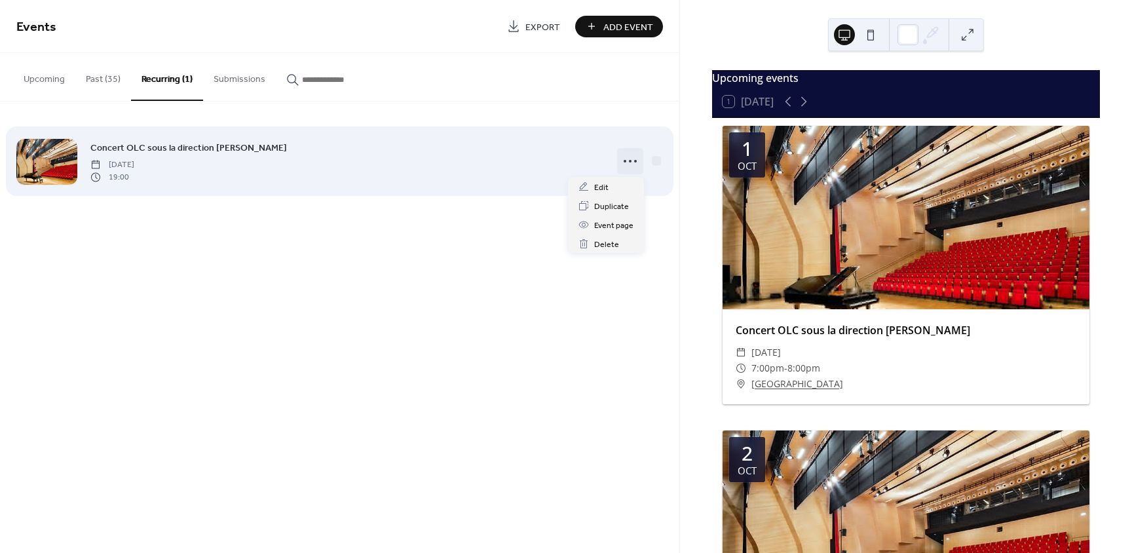
click at [628, 162] on icon at bounding box center [630, 161] width 21 height 21
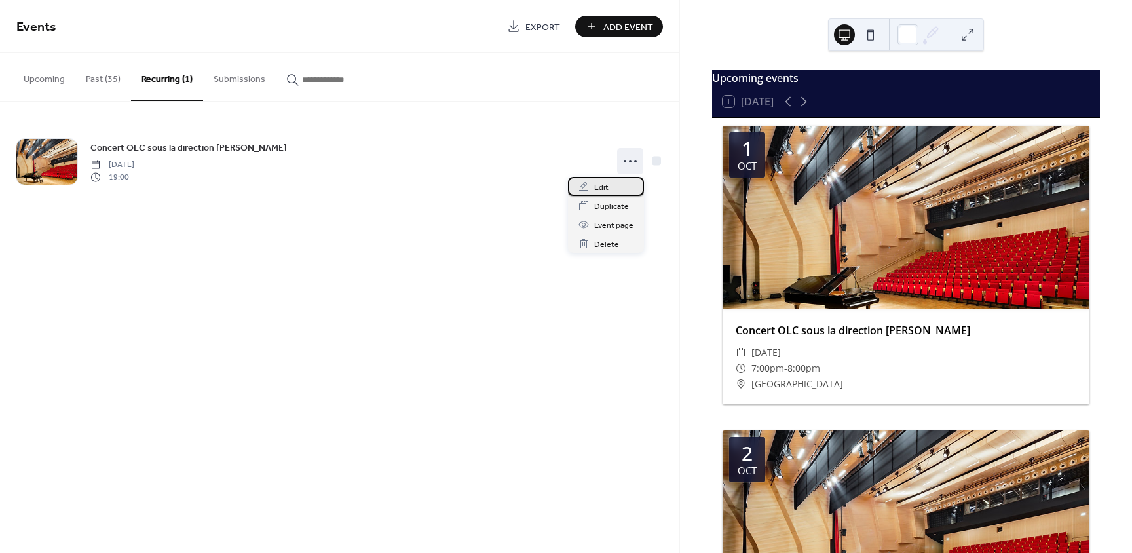
click at [611, 186] on div "Edit" at bounding box center [606, 186] width 76 height 19
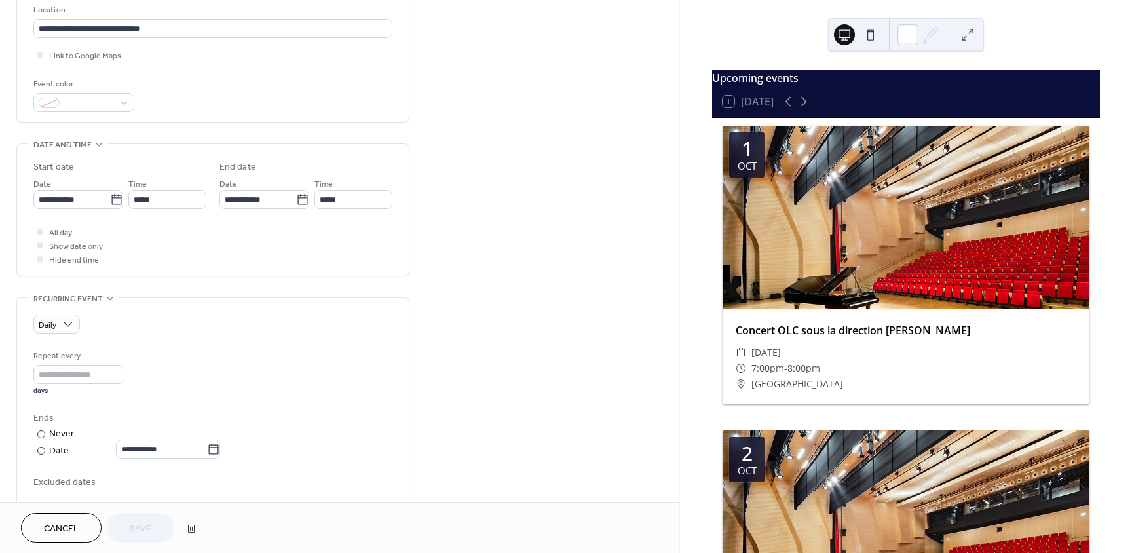
scroll to position [393, 0]
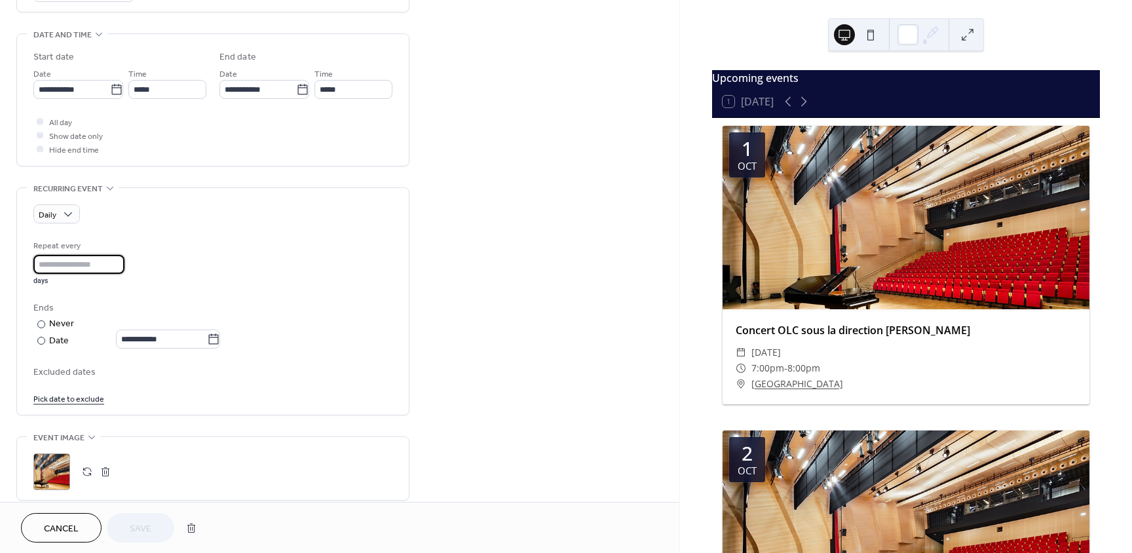
click at [58, 261] on input "*" at bounding box center [78, 264] width 91 height 19
click at [75, 241] on span "Do not repeat" at bounding box center [72, 240] width 56 height 14
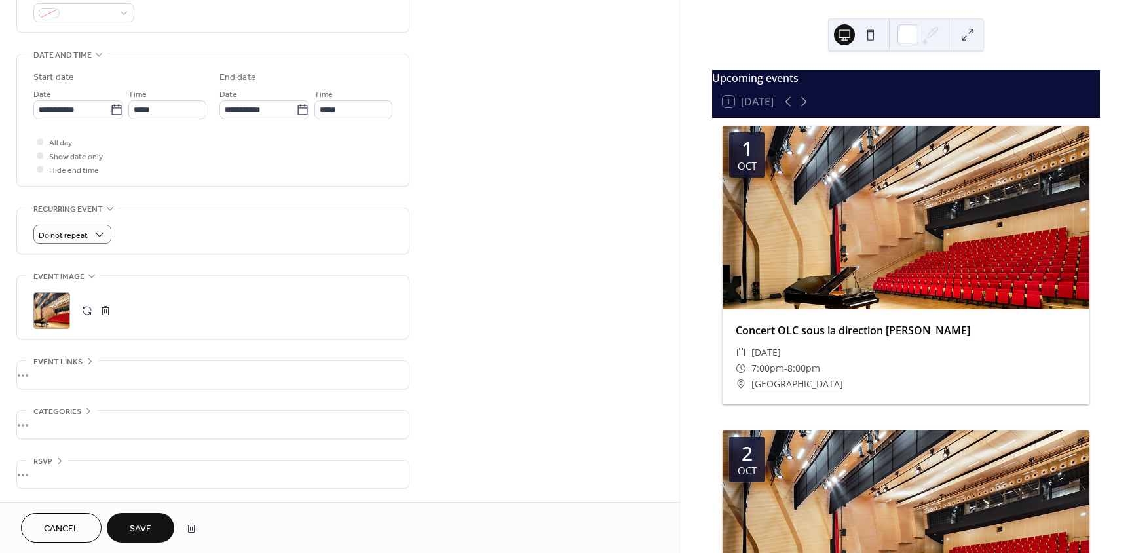
scroll to position [373, 0]
click at [154, 534] on button "Save" at bounding box center [140, 527] width 67 height 29
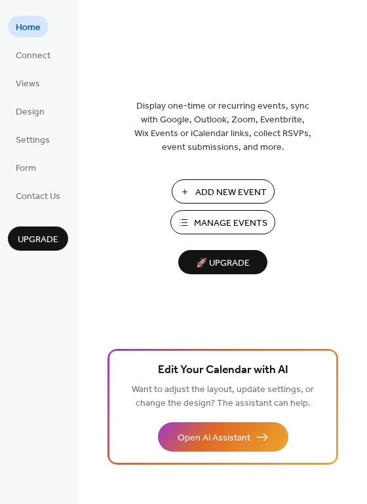
click at [210, 220] on span "Manage Events" at bounding box center [230, 224] width 73 height 14
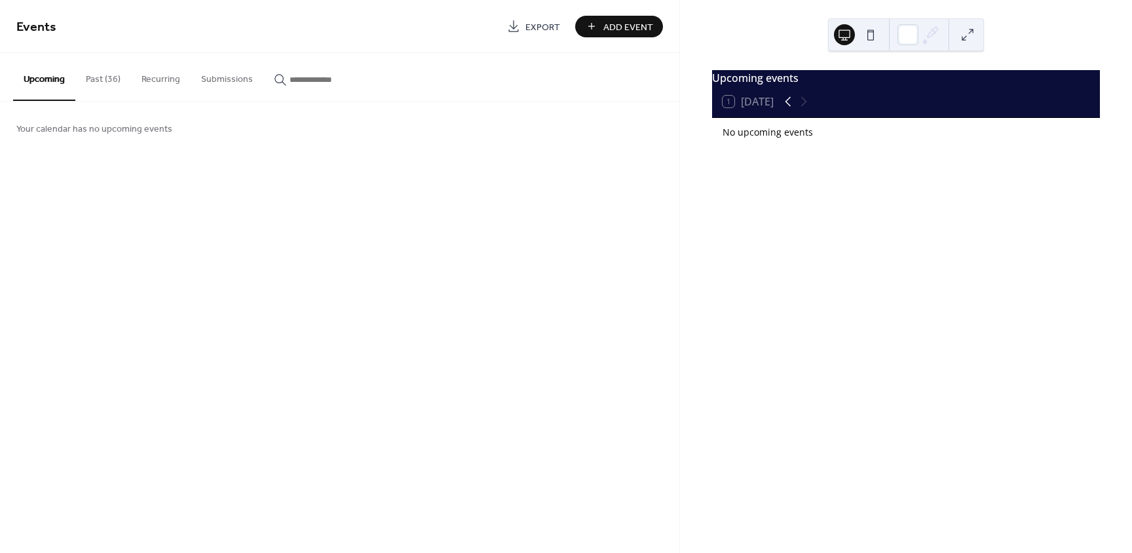
click at [785, 109] on icon at bounding box center [788, 102] width 16 height 16
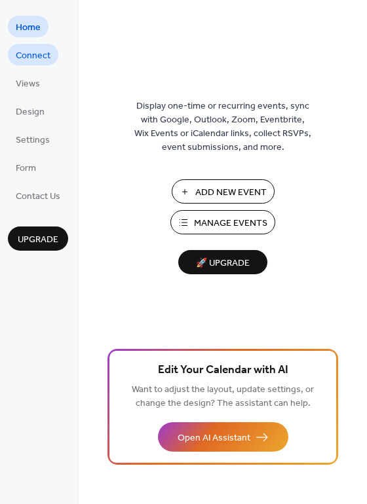
click at [31, 55] on span "Connect" at bounding box center [33, 56] width 35 height 14
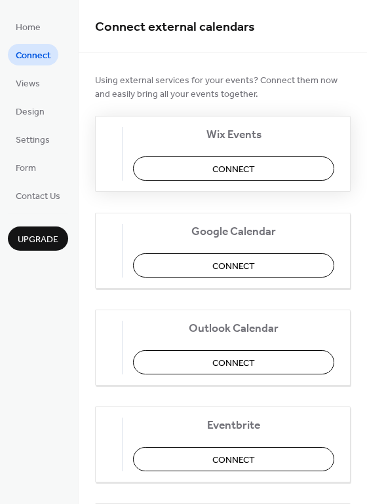
click at [241, 174] on span "Connect" at bounding box center [233, 170] width 43 height 14
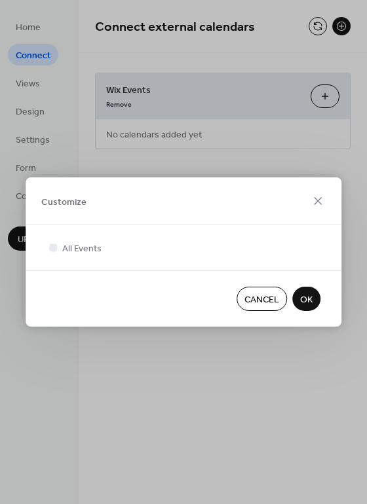
click at [311, 295] on span "OK" at bounding box center [306, 300] width 12 height 14
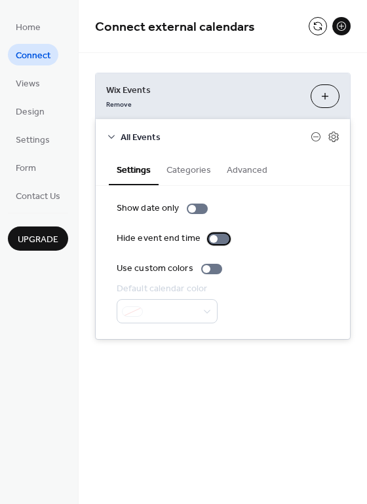
click at [212, 238] on div at bounding box center [214, 239] width 8 height 8
click at [212, 238] on div at bounding box center [218, 239] width 21 height 10
click at [191, 205] on div at bounding box center [192, 209] width 8 height 8
click at [191, 205] on div at bounding box center [197, 209] width 21 height 10
click at [333, 141] on icon at bounding box center [334, 137] width 12 height 12
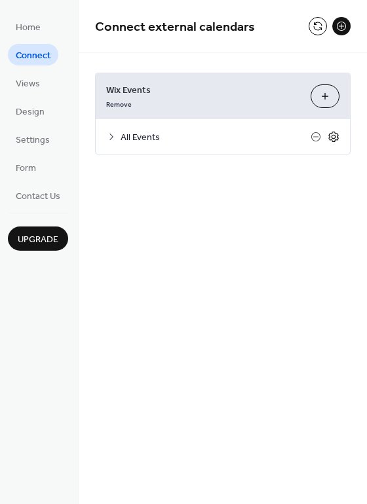
click at [333, 141] on icon at bounding box center [334, 137] width 12 height 12
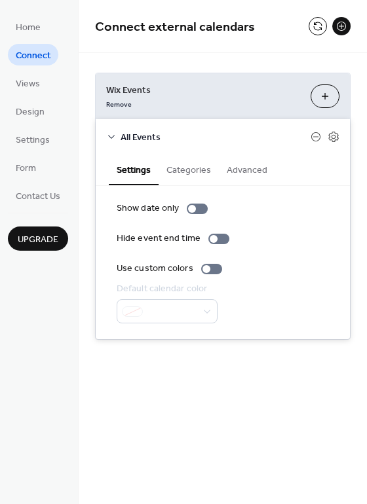
click at [179, 172] on button "Categories" at bounding box center [189, 169] width 60 height 30
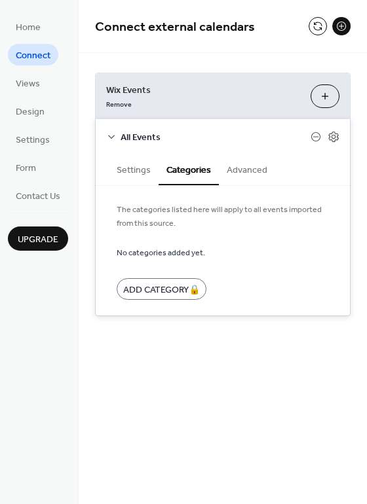
click at [157, 258] on span "No categories added yet." at bounding box center [161, 253] width 88 height 14
click at [244, 166] on button "Advanced" at bounding box center [247, 169] width 56 height 30
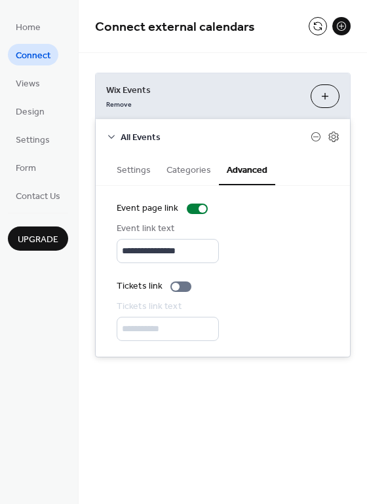
click at [181, 178] on button "Categories" at bounding box center [189, 169] width 60 height 30
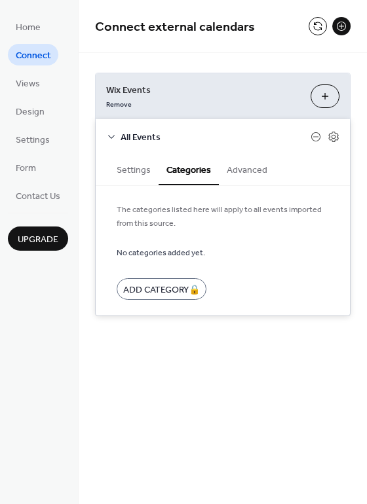
click at [132, 170] on button "Settings" at bounding box center [134, 169] width 50 height 30
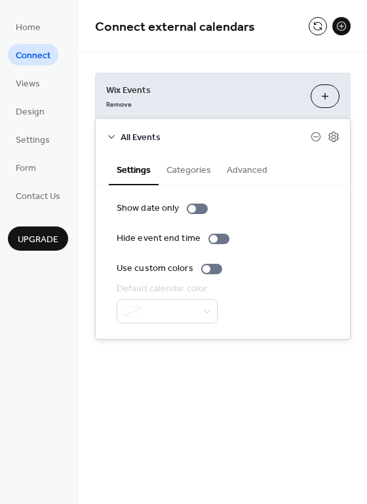
click at [337, 31] on button at bounding box center [341, 26] width 18 height 18
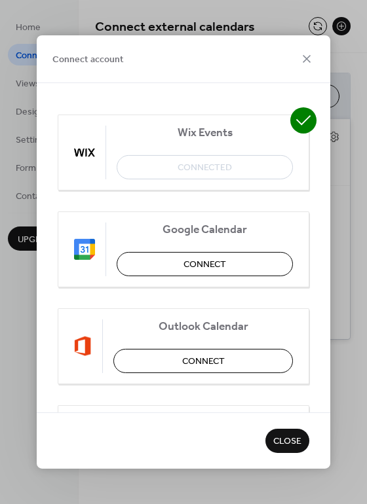
click at [236, 5] on div "Connect account Wix Events Connected Google Calendar Connect Outlook Calendar C…" at bounding box center [183, 252] width 367 height 504
click at [279, 436] on span "Close" at bounding box center [287, 443] width 28 height 14
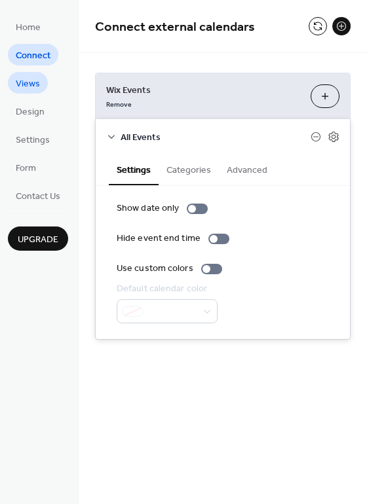
click at [33, 80] on span "Views" at bounding box center [28, 84] width 24 height 14
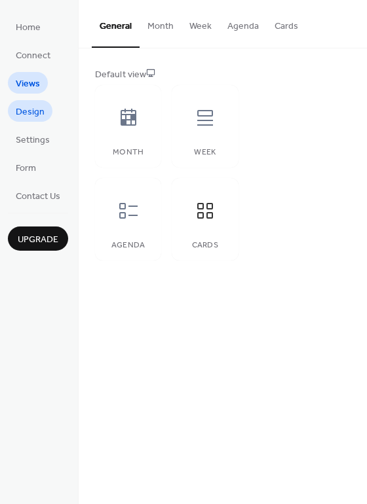
click at [29, 105] on span "Design" at bounding box center [30, 112] width 29 height 14
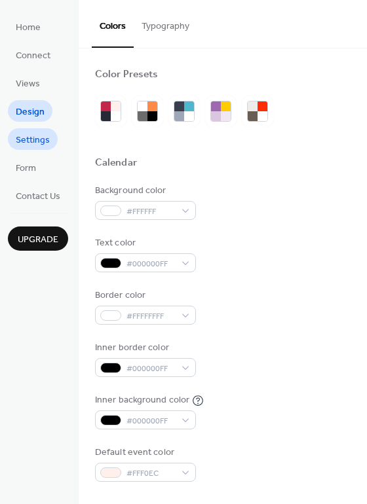
click at [31, 145] on span "Settings" at bounding box center [33, 141] width 34 height 14
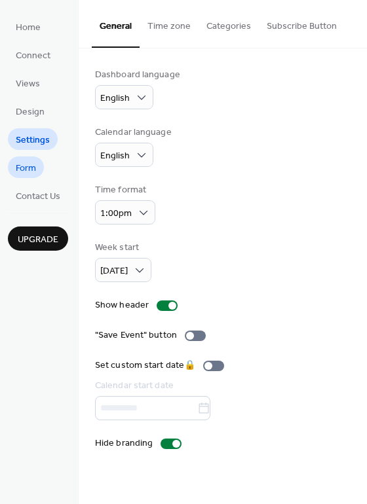
click at [29, 175] on span "Form" at bounding box center [26, 169] width 20 height 14
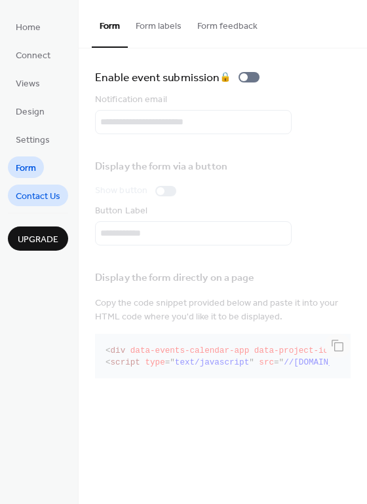
click at [31, 201] on span "Contact Us" at bounding box center [38, 197] width 45 height 14
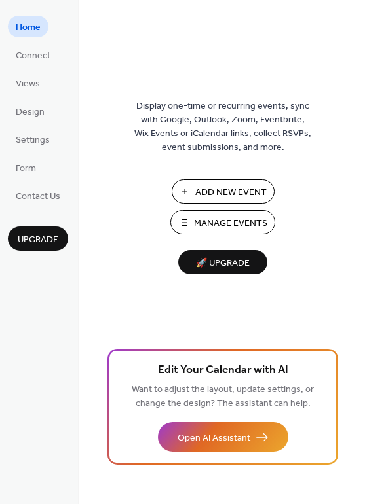
click at [223, 221] on span "Manage Events" at bounding box center [230, 224] width 73 height 14
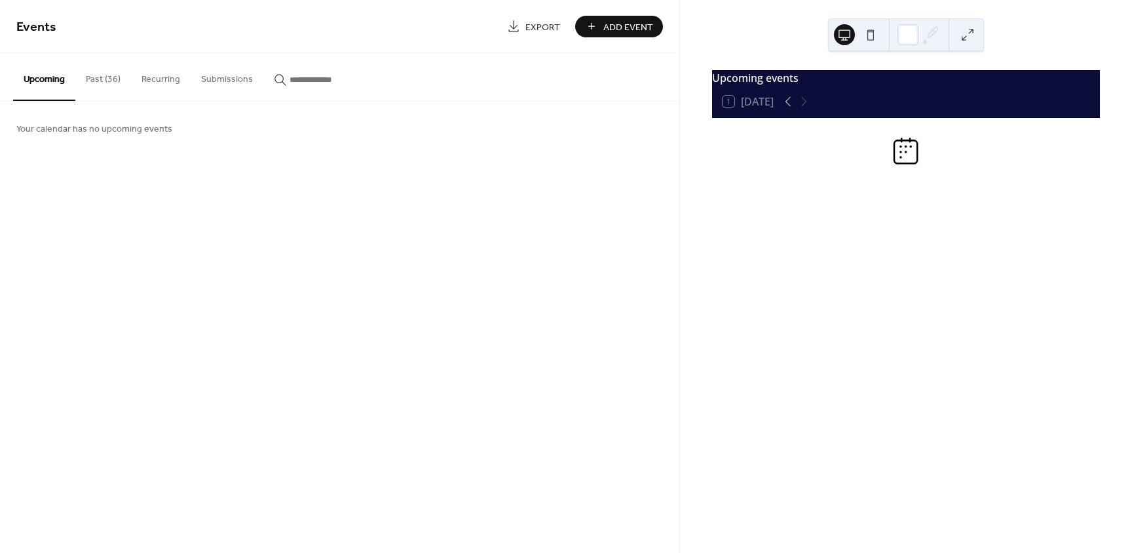
click at [86, 85] on button "Past (36)" at bounding box center [103, 76] width 56 height 47
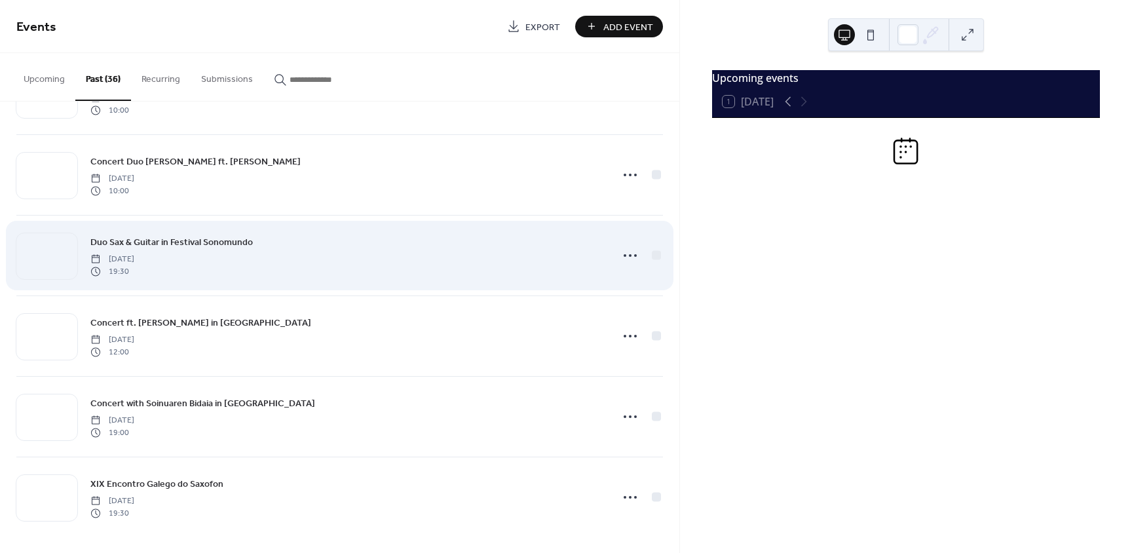
scroll to position [2488, 0]
